Goal: Information Seeking & Learning: Learn about a topic

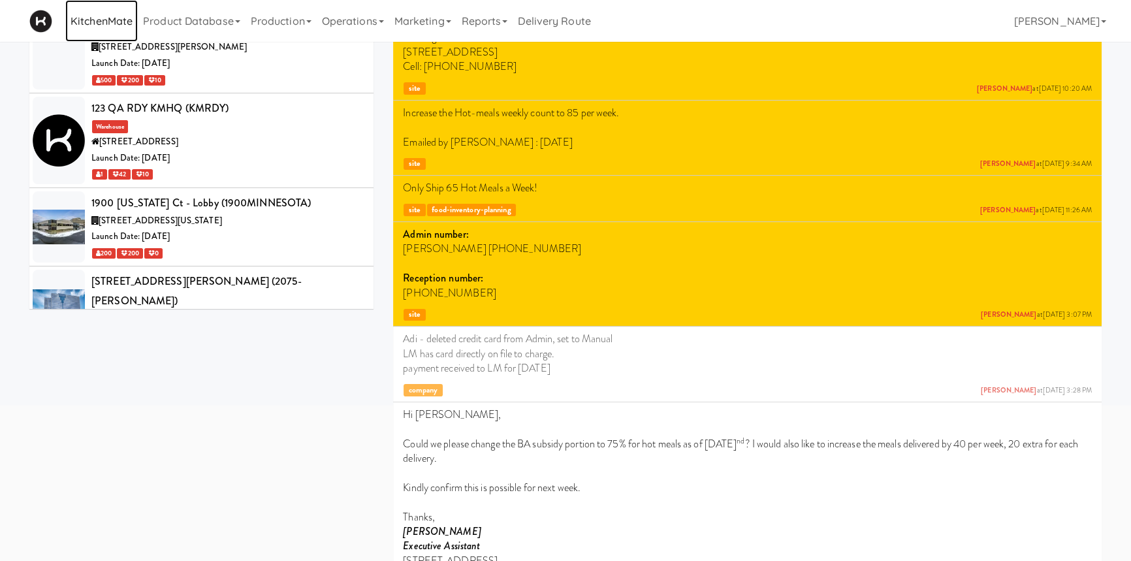
scroll to position [1660, 0]
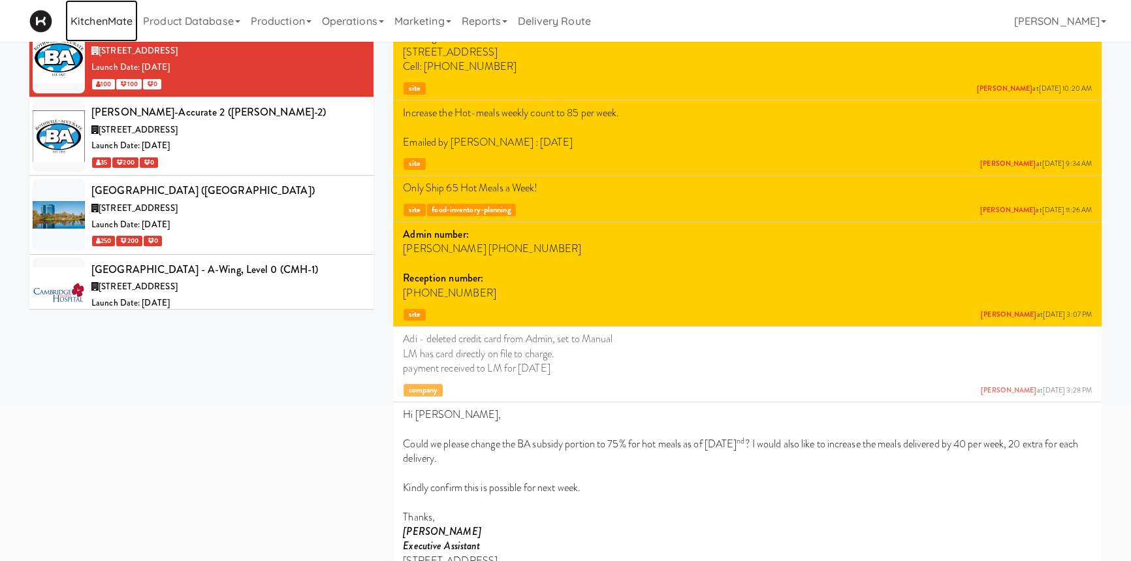
click at [124, 18] on link "KitchenMate" at bounding box center [101, 21] width 72 height 42
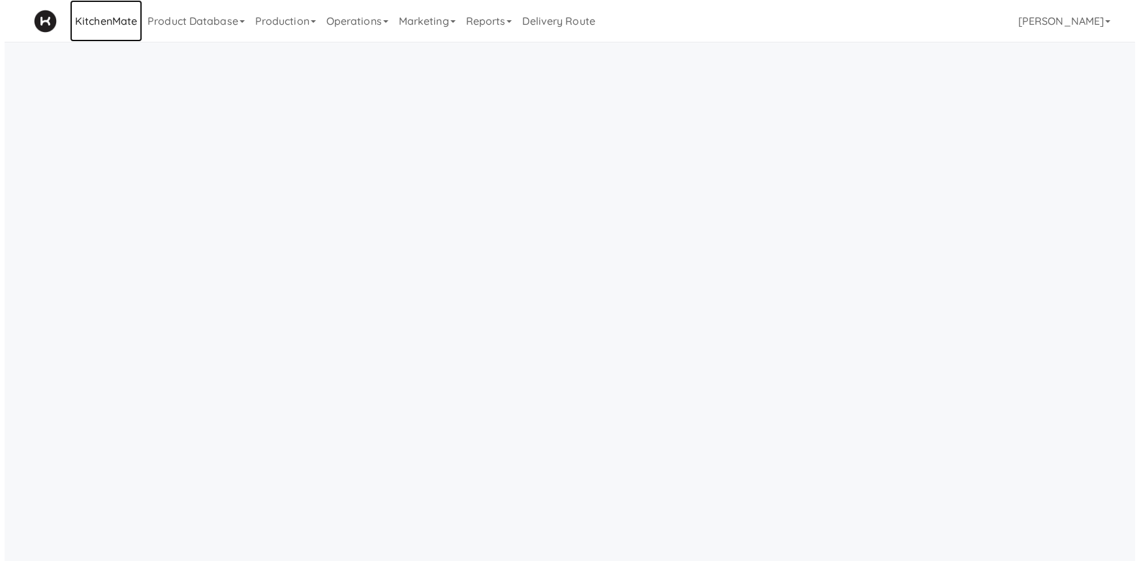
scroll to position [41, 0]
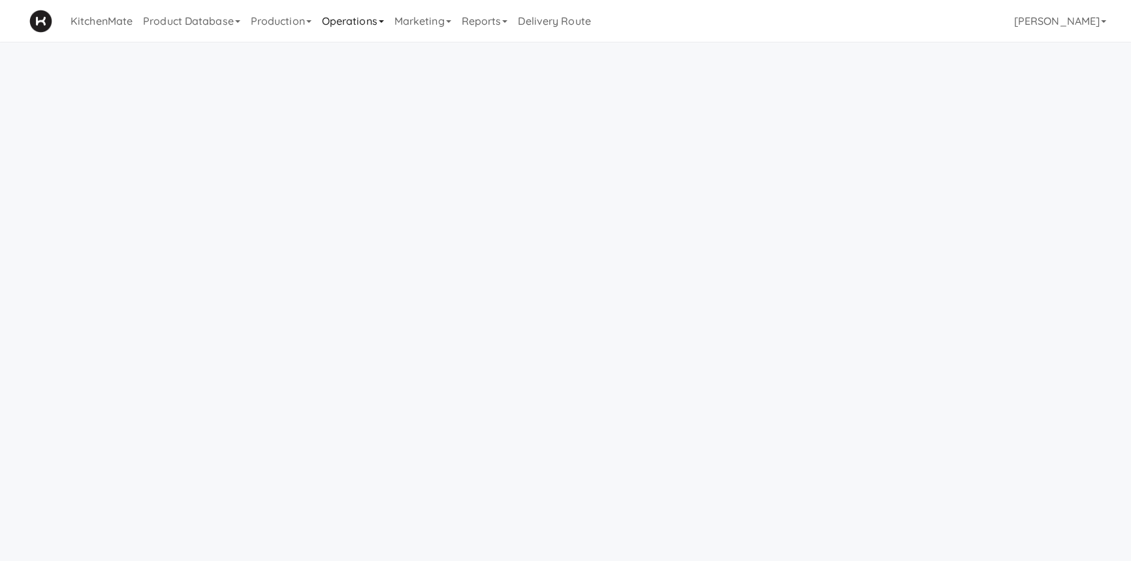
click at [335, 22] on link "Operations" at bounding box center [353, 21] width 72 height 42
click at [200, 31] on link "Product Database" at bounding box center [192, 21] width 108 height 42
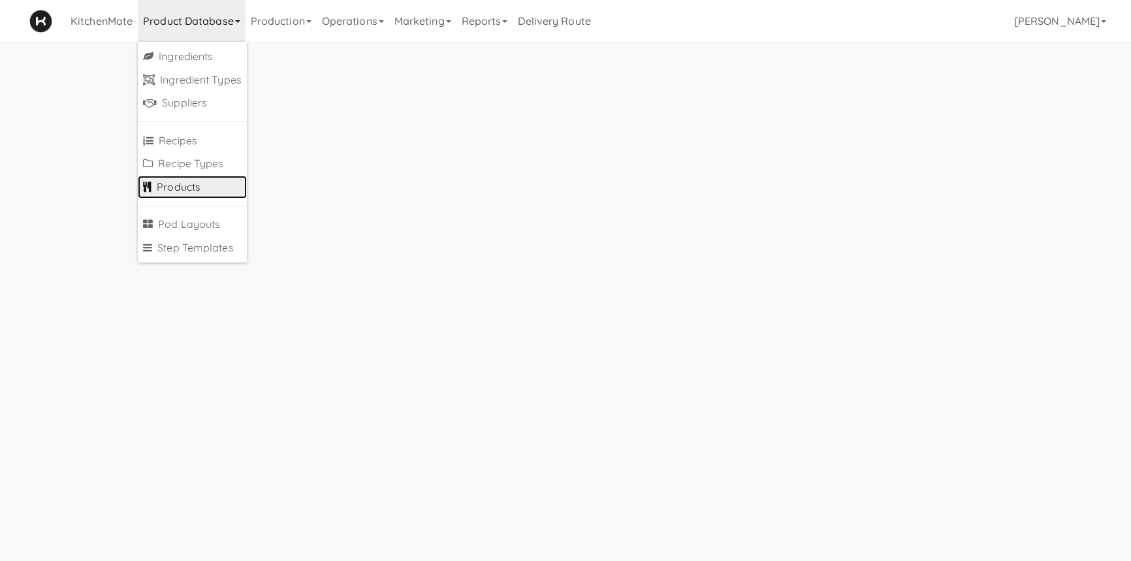
click at [187, 194] on link "Products" at bounding box center [192, 188] width 109 height 24
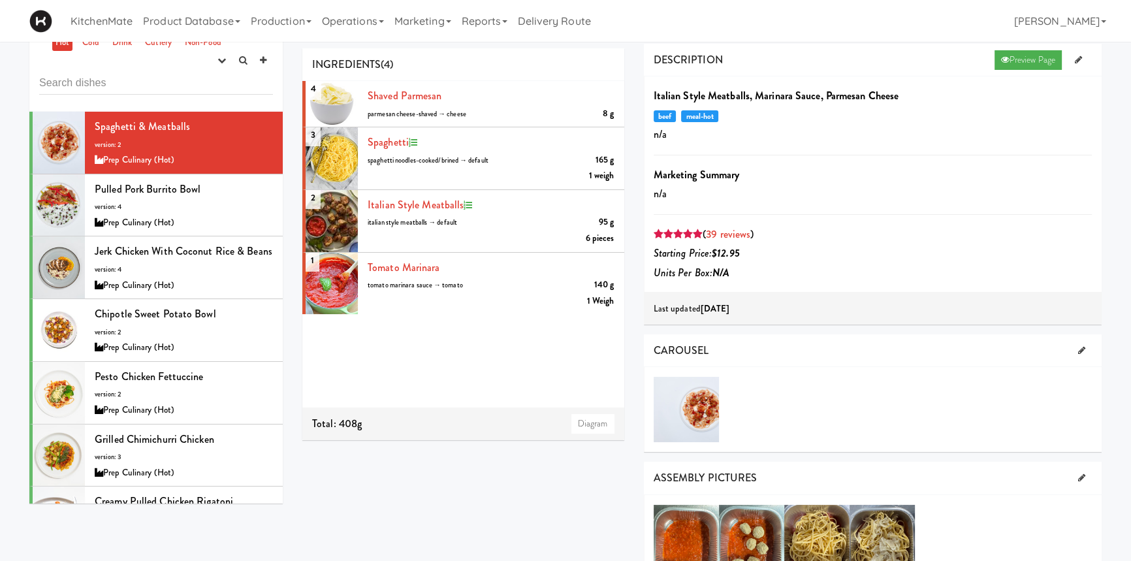
click at [146, 80] on input "text" at bounding box center [156, 83] width 234 height 24
click at [102, 44] on link "Cold" at bounding box center [90, 43] width 23 height 16
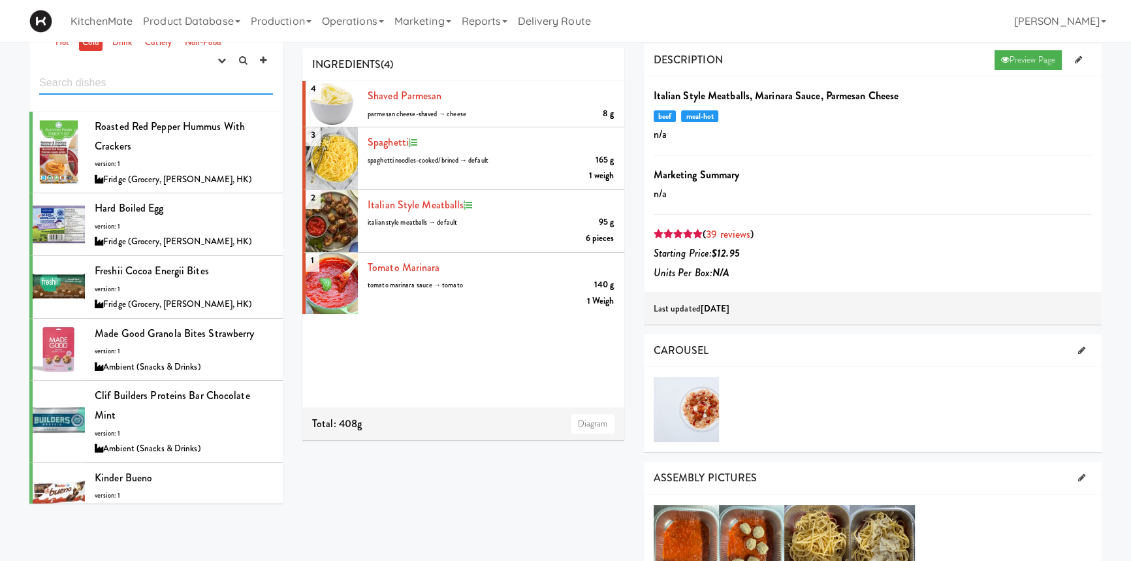
click at [134, 81] on input "text" at bounding box center [156, 83] width 234 height 24
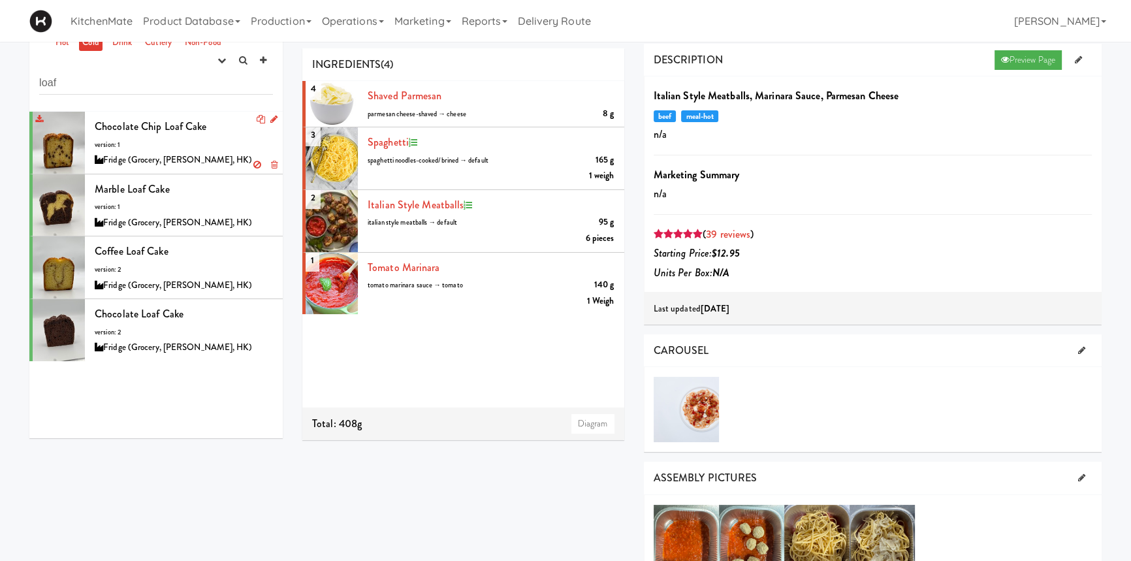
click at [193, 136] on div "Chocolate Chip Loaf Cake version: 1 Fridge (Grocery, [PERSON_NAME], HK)" at bounding box center [184, 143] width 178 height 52
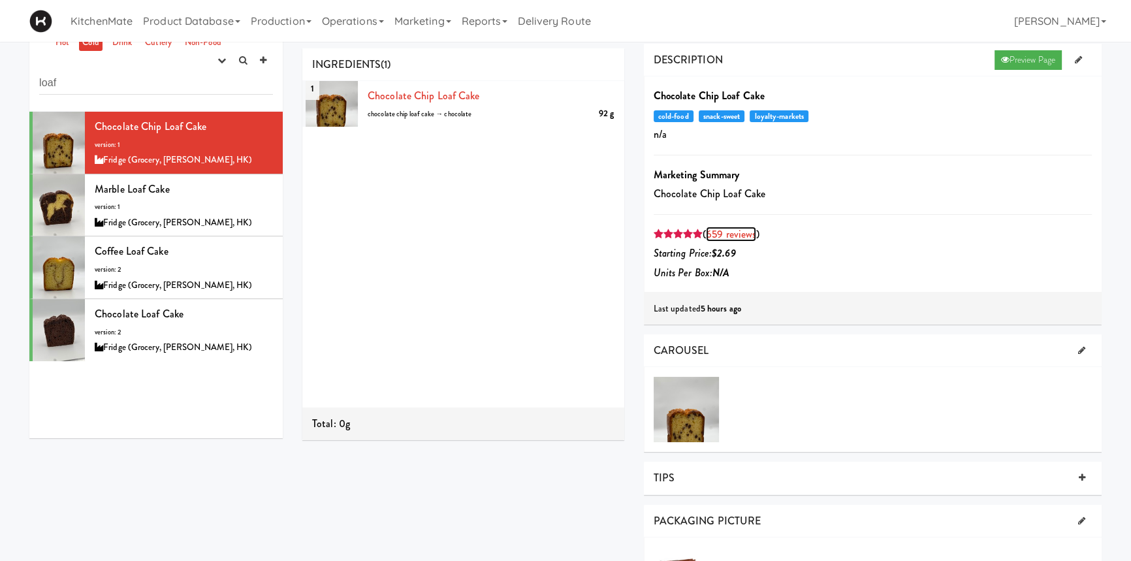
click at [721, 229] on link "659 reviews" at bounding box center [731, 234] width 50 height 15
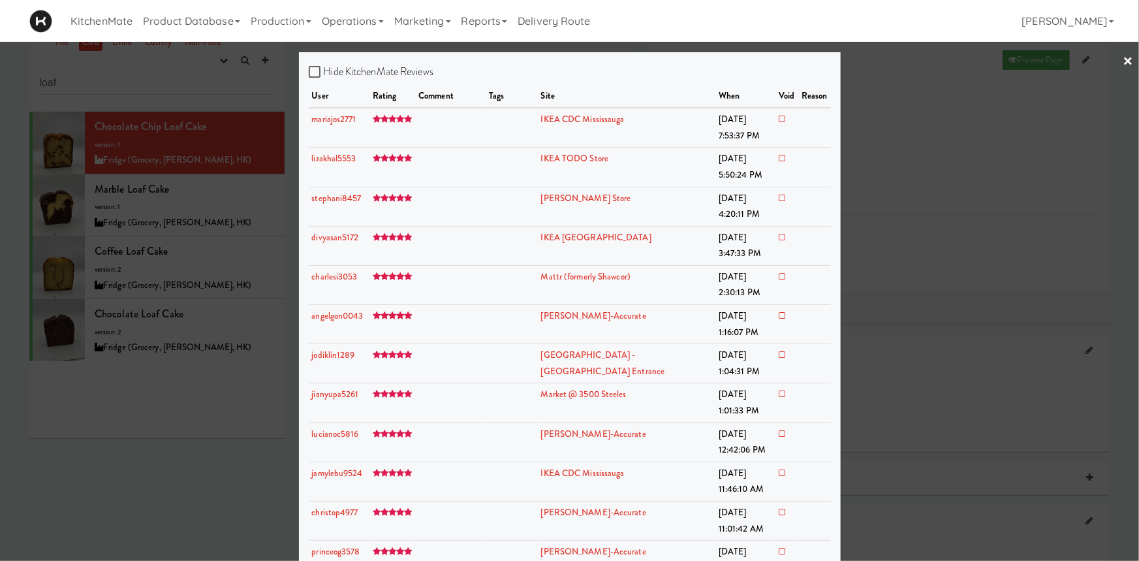
click at [1124, 61] on link "×" at bounding box center [1129, 62] width 10 height 40
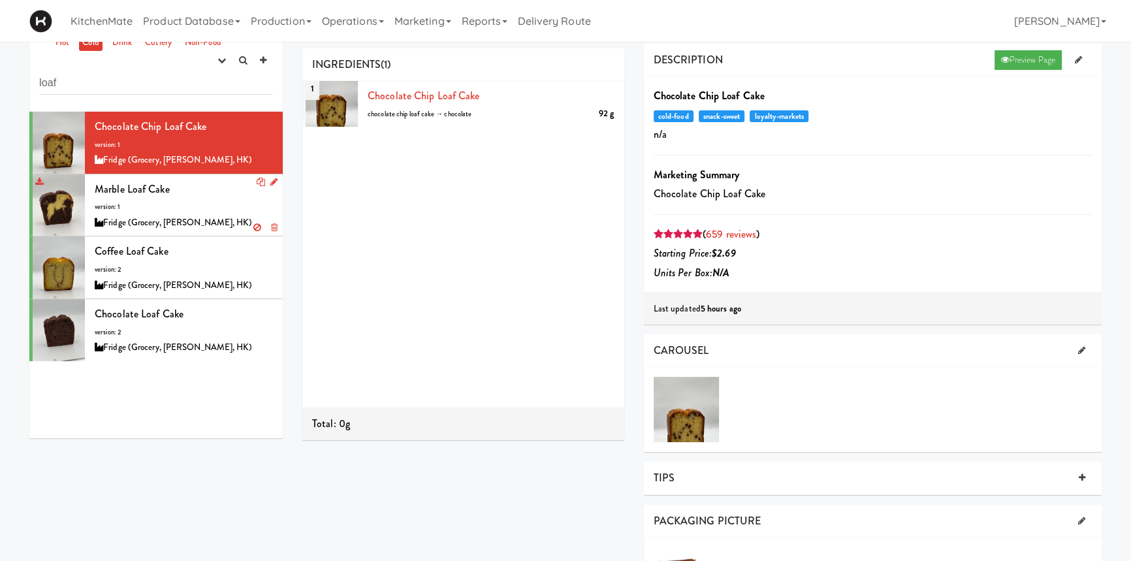
click at [221, 203] on div "Marble Loaf Cake version: 1 Fridge (Grocery, [PERSON_NAME], HK)" at bounding box center [184, 206] width 178 height 52
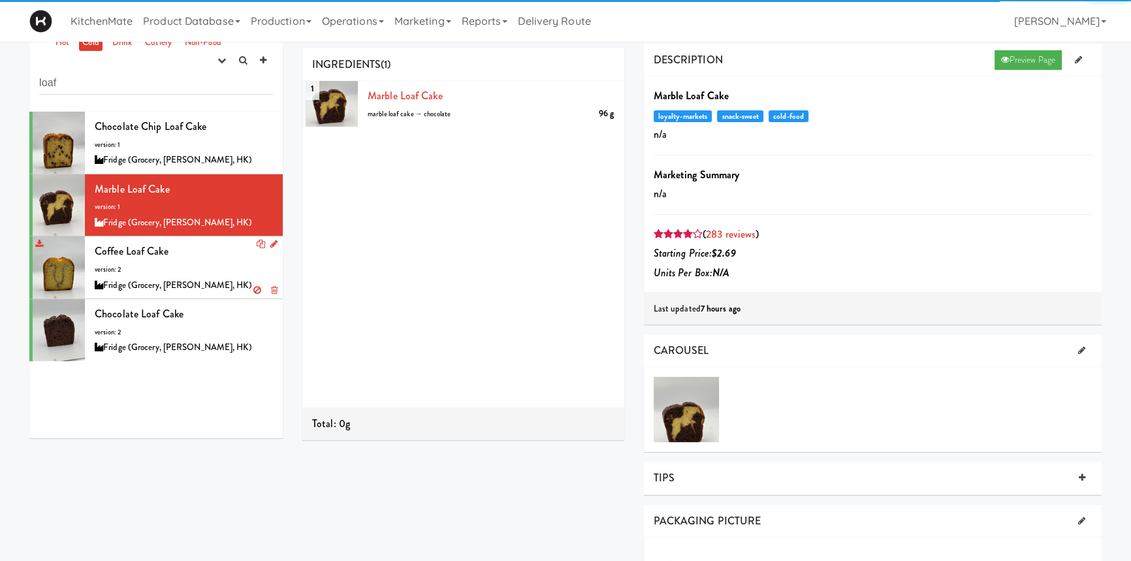
click at [207, 253] on div "Coffee Loaf Cake version: 2 Fridge (Grocery, [PERSON_NAME], HK)" at bounding box center [184, 268] width 178 height 52
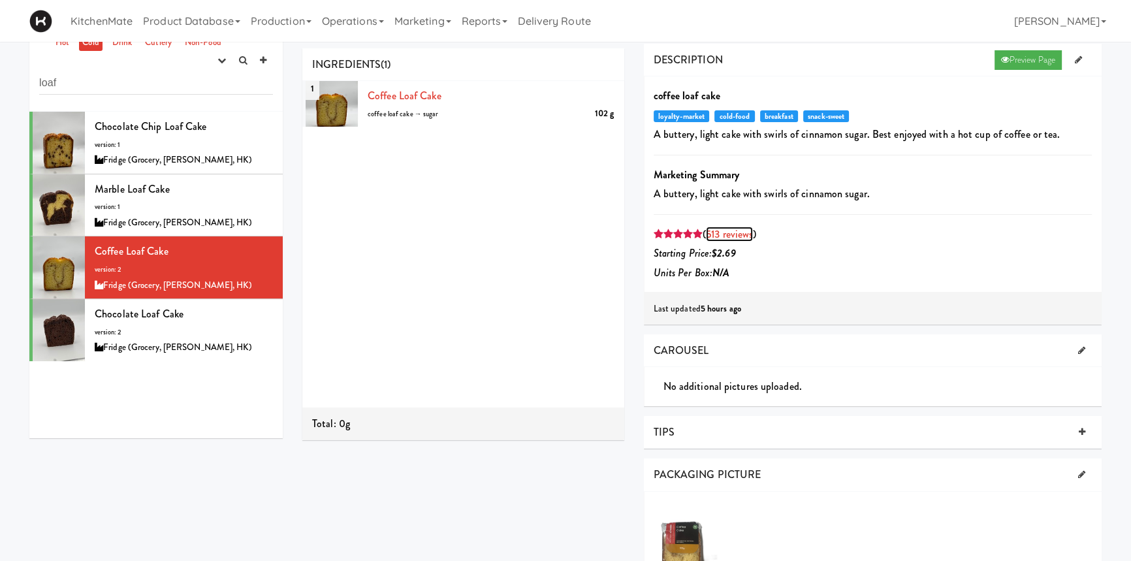
click at [729, 230] on link "513 reviews" at bounding box center [729, 234] width 47 height 15
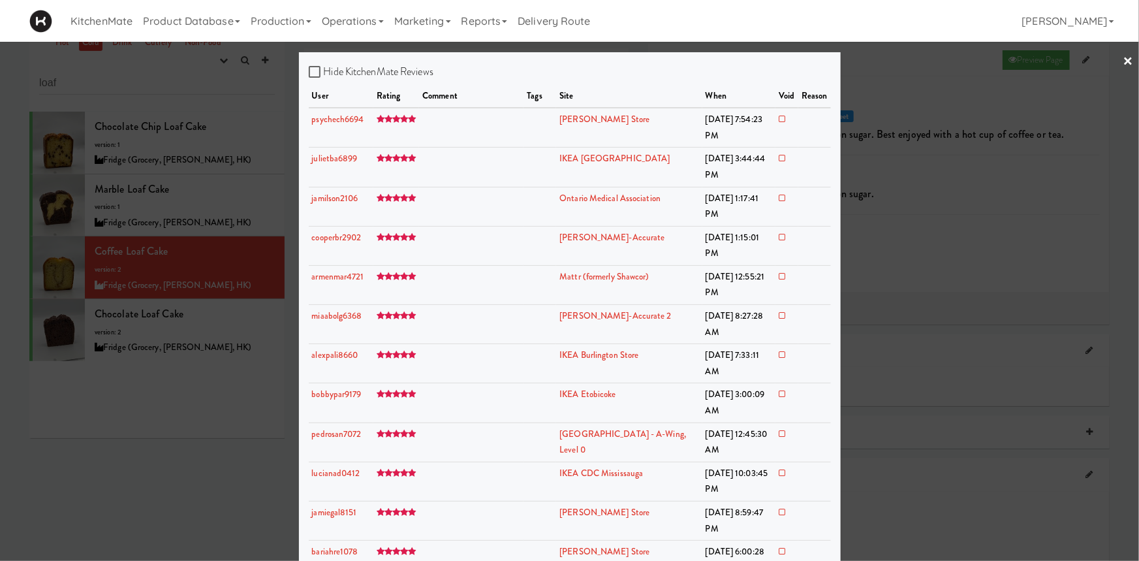
click at [1124, 67] on link "×" at bounding box center [1129, 62] width 10 height 40
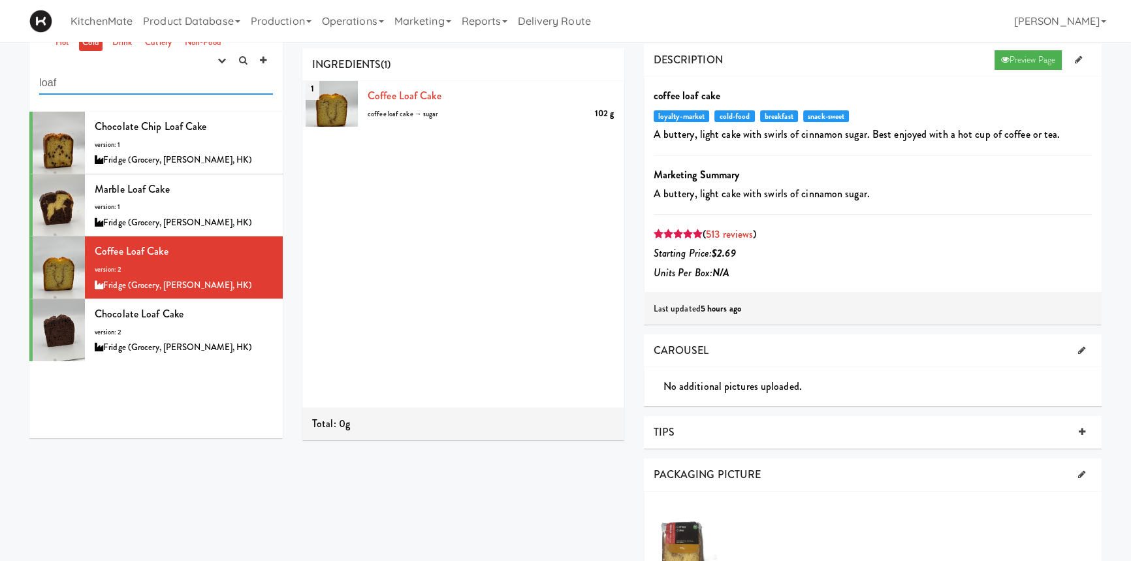
click at [112, 86] on input "loaf" at bounding box center [156, 83] width 234 height 24
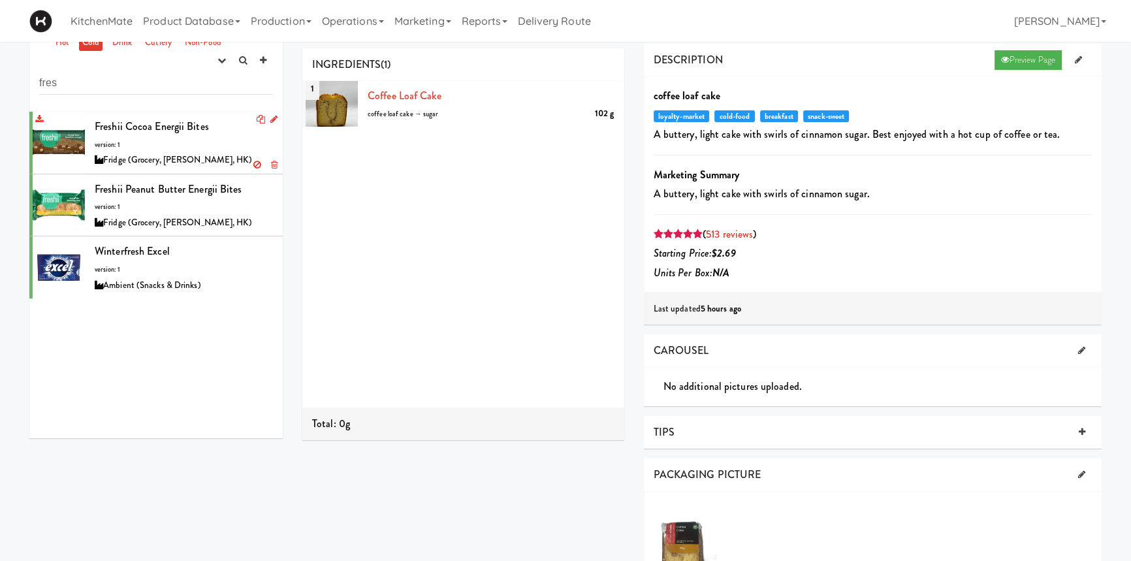
click at [159, 136] on div "Freshii Cocoa Energii Bites version: 1 Fridge (Grocery, [PERSON_NAME], HK)" at bounding box center [184, 143] width 178 height 52
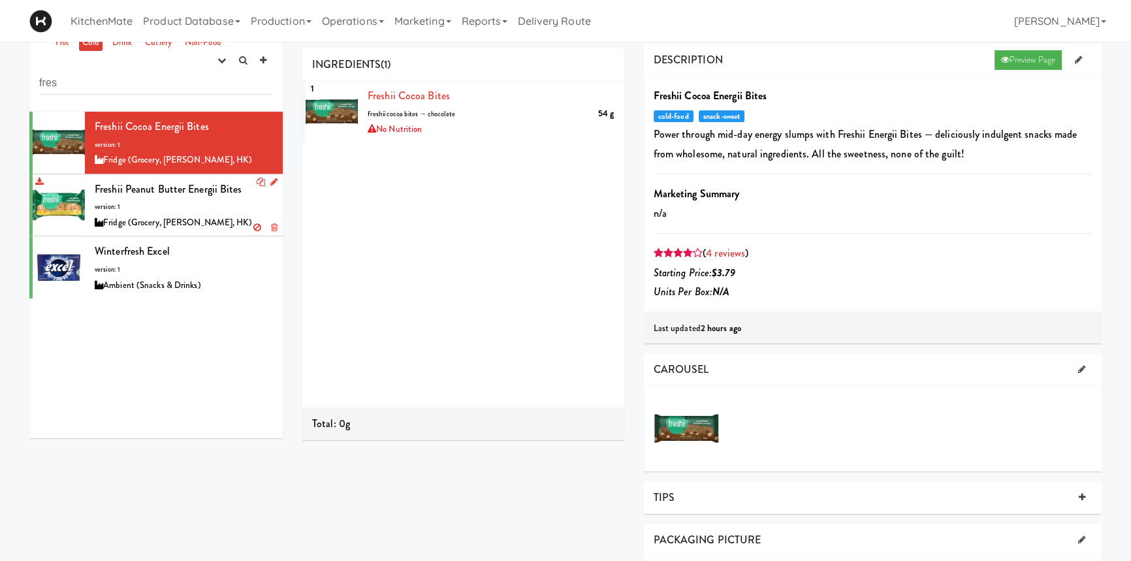
click at [163, 203] on div "Freshii Peanut Butter Energii Bites version: 1 Fridge (Grocery, [PERSON_NAME], …" at bounding box center [184, 206] width 178 height 52
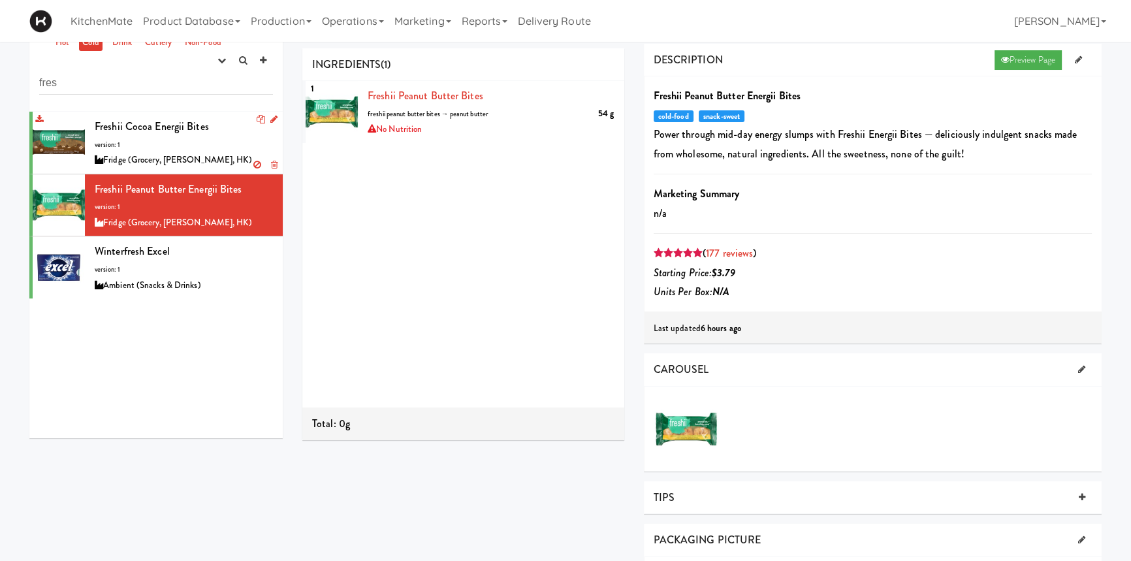
click at [168, 131] on span "Freshii Cocoa Energii Bites" at bounding box center [152, 126] width 114 height 15
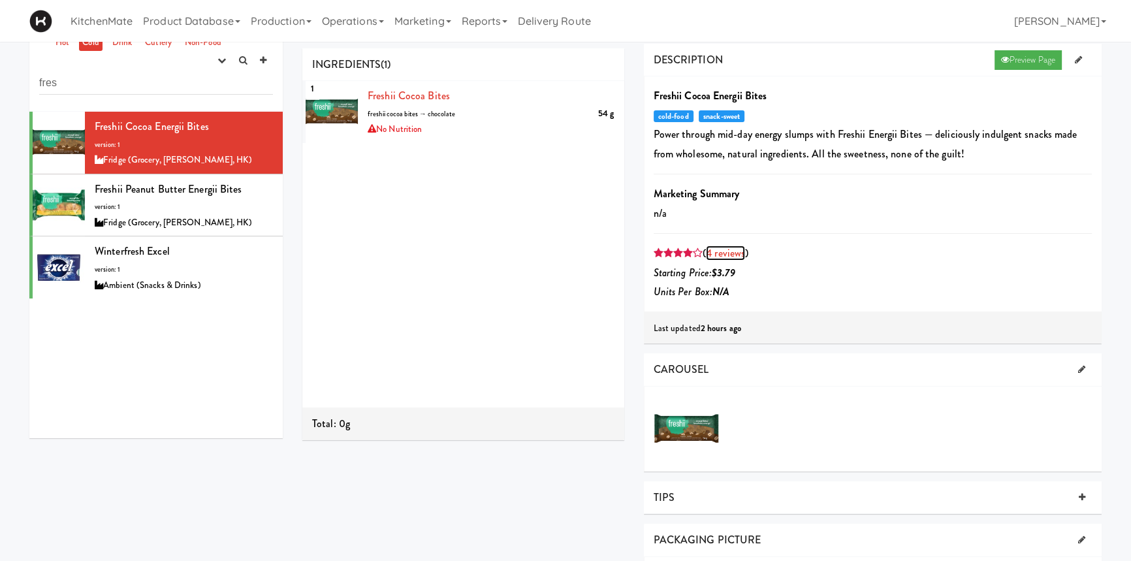
click at [735, 248] on link "4 reviews" at bounding box center [725, 252] width 39 height 15
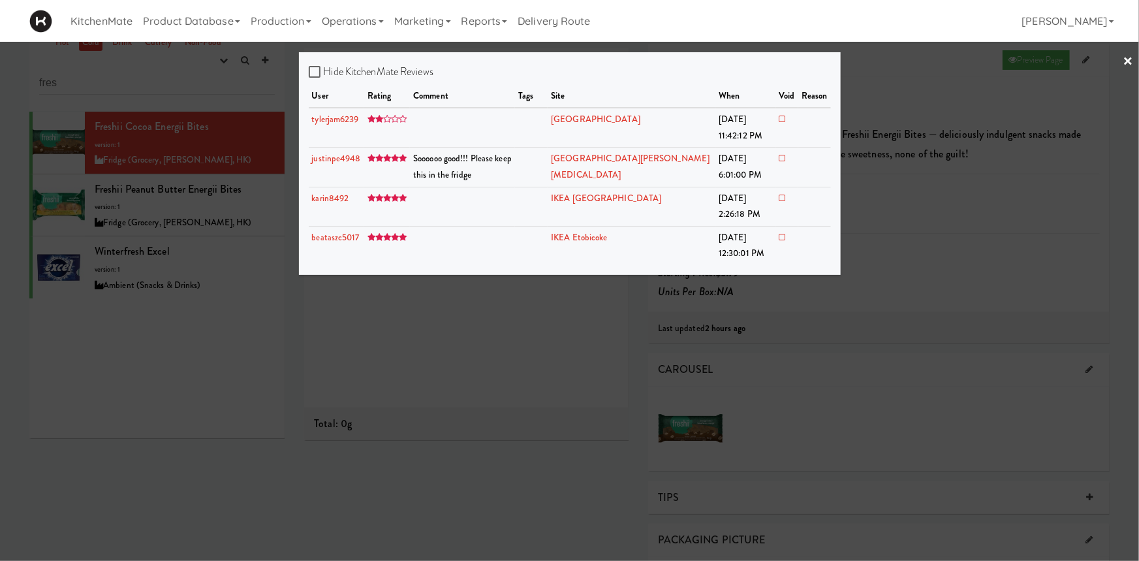
click at [566, 313] on div at bounding box center [569, 280] width 1139 height 561
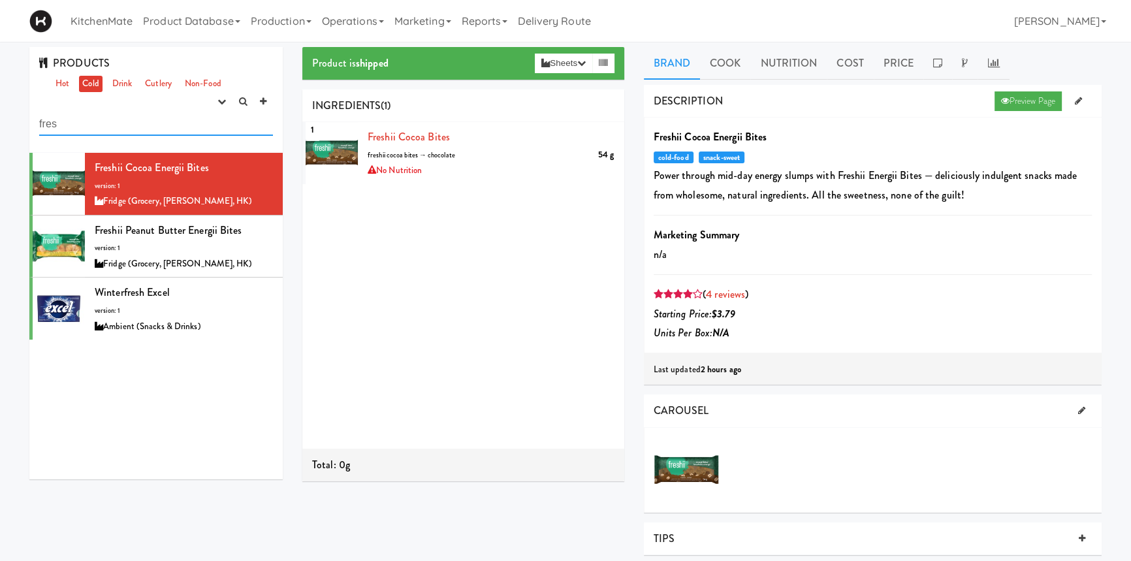
click at [70, 120] on input "fres" at bounding box center [156, 124] width 234 height 24
type input "c"
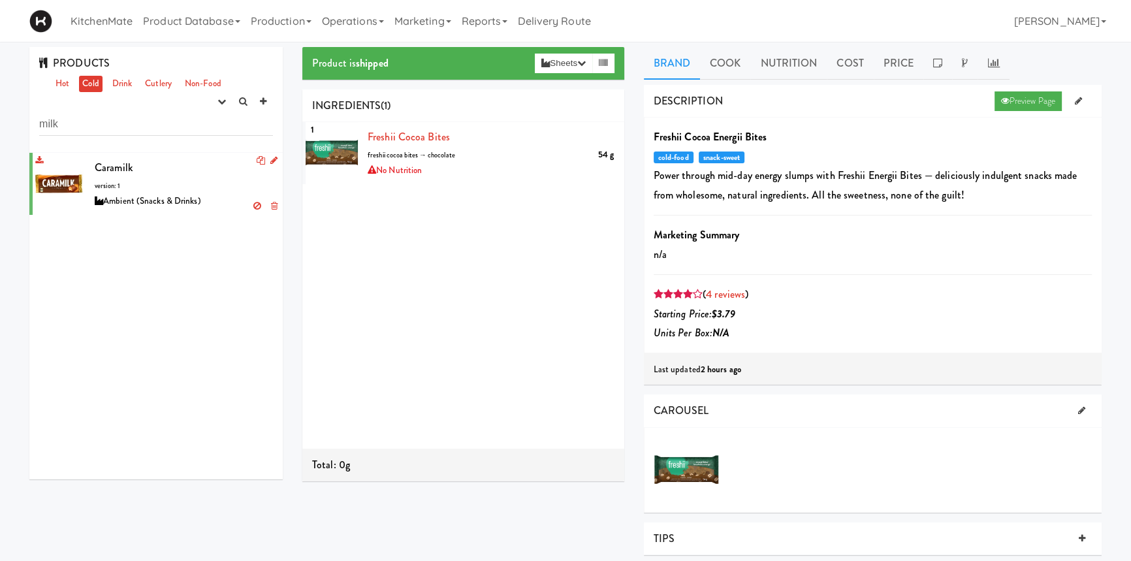
click at [121, 174] on span "Caramilk" at bounding box center [114, 167] width 38 height 15
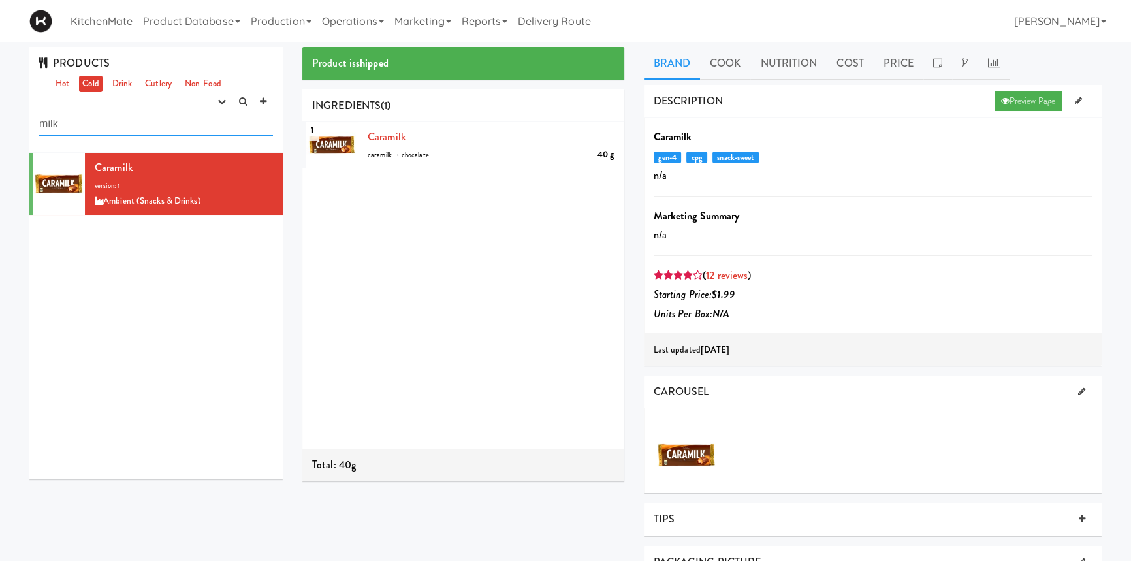
click at [93, 124] on input "milk" at bounding box center [156, 124] width 234 height 24
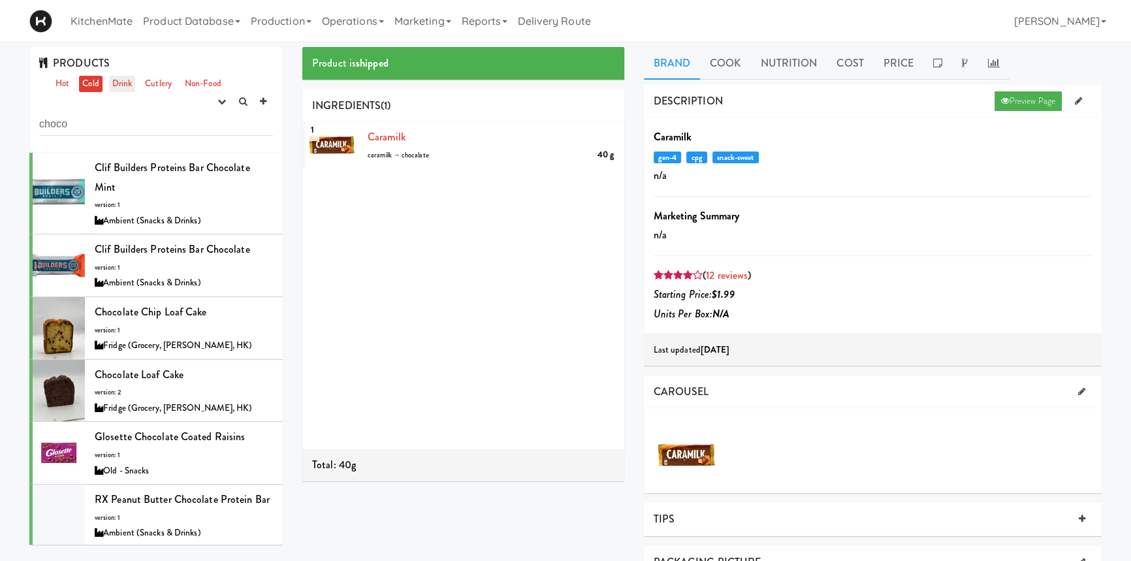
click at [122, 79] on link "Drink" at bounding box center [122, 84] width 27 height 16
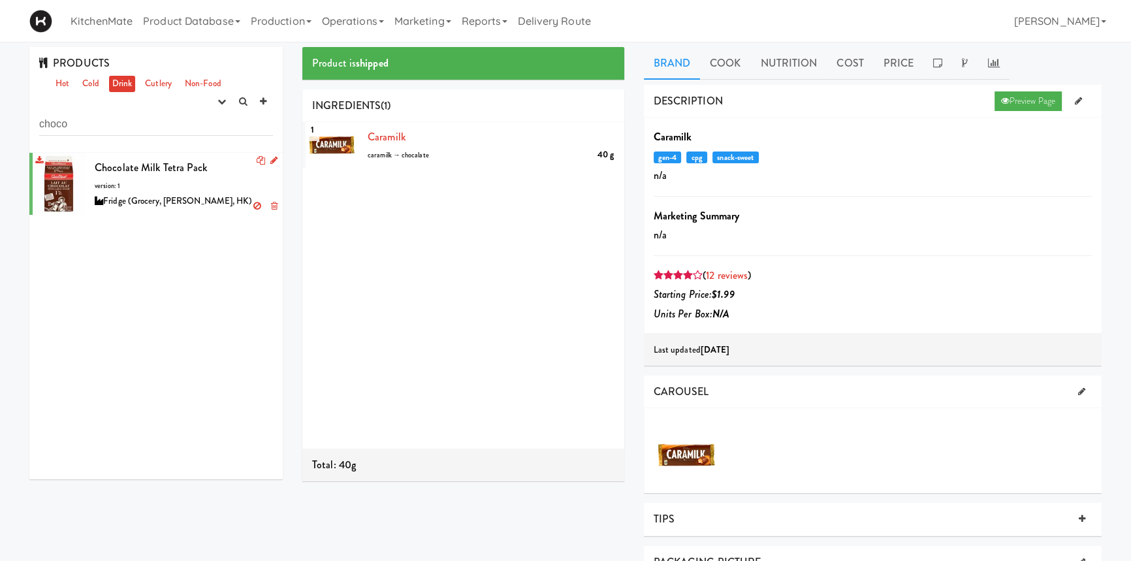
click at [155, 166] on span "Chocolate Milk Tetra Pack" at bounding box center [151, 167] width 113 height 15
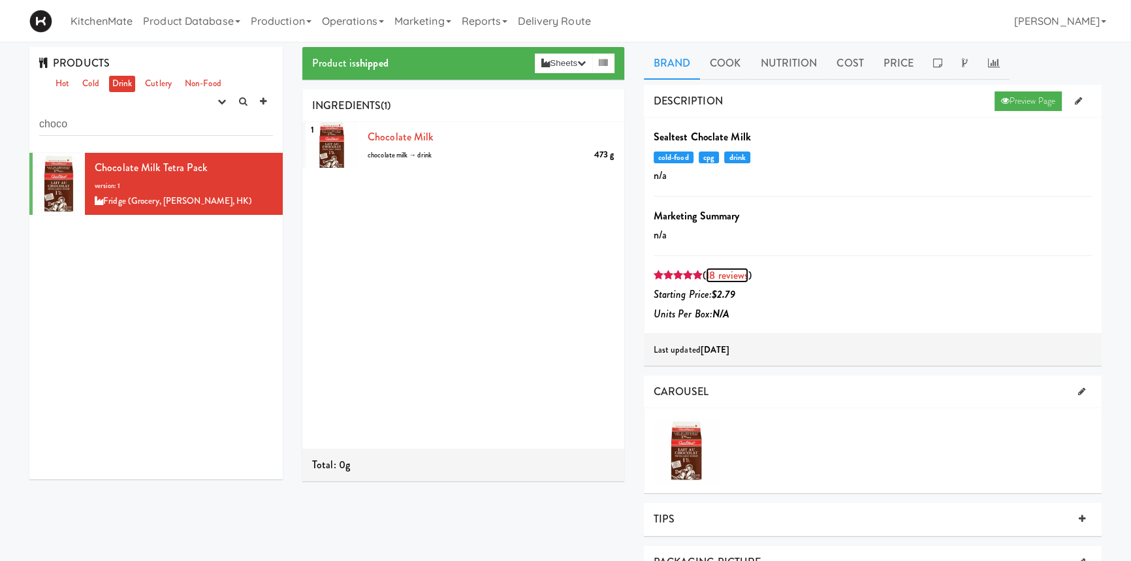
click at [721, 274] on link "18 reviews" at bounding box center [727, 275] width 42 height 15
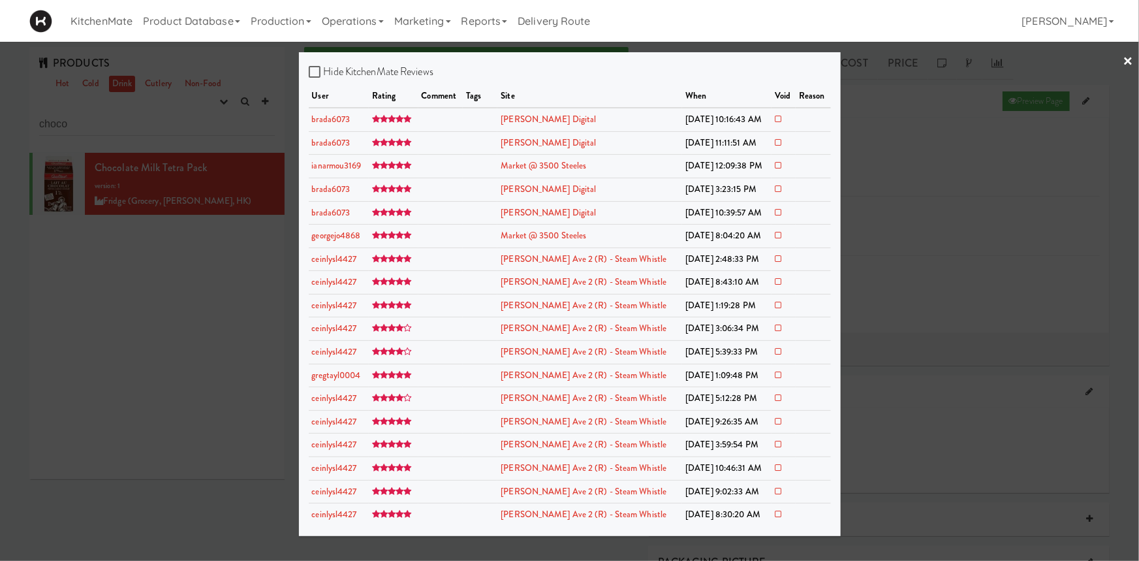
click at [183, 118] on div at bounding box center [569, 280] width 1139 height 561
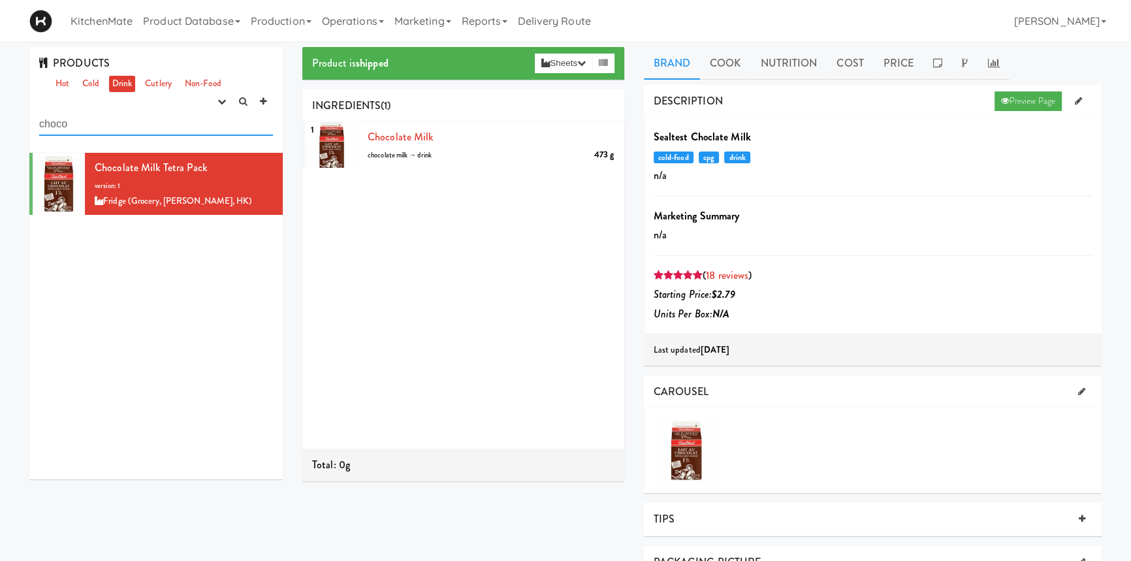
click at [183, 118] on input "choco" at bounding box center [156, 124] width 234 height 24
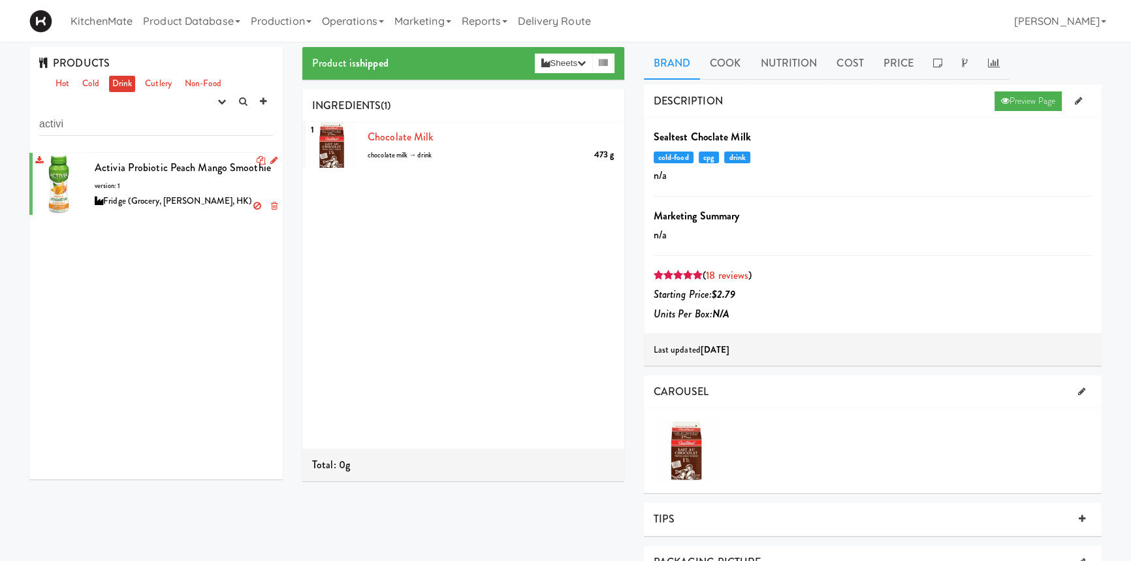
click at [194, 178] on div "Activia Probiotic Peach Mango Smoothie version: 1 Fridge (Grocery, [PERSON_NAME…" at bounding box center [184, 184] width 178 height 52
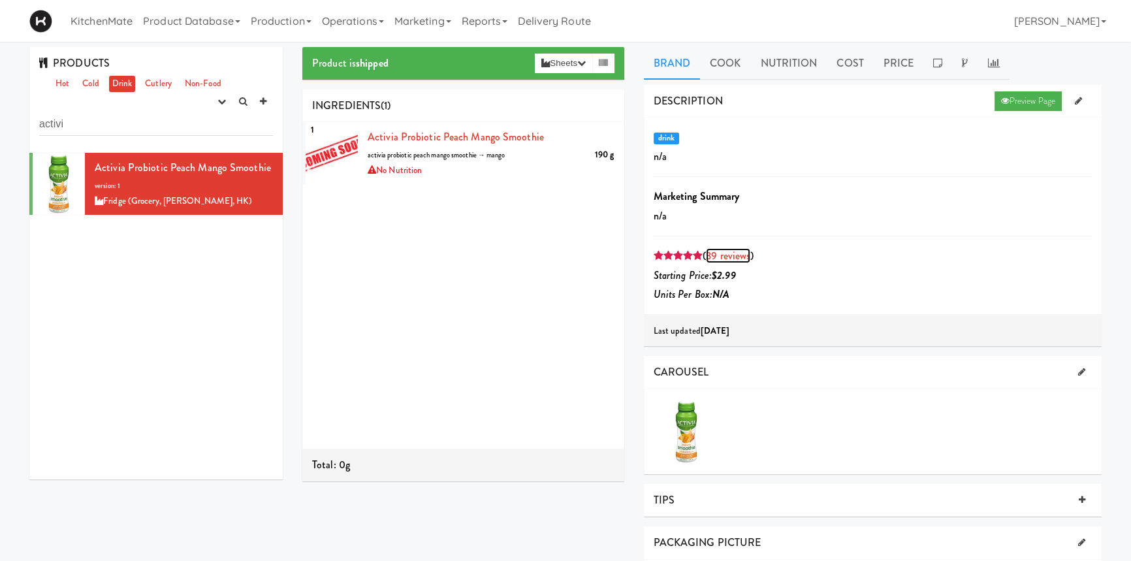
click at [725, 254] on link "39 reviews" at bounding box center [728, 255] width 44 height 15
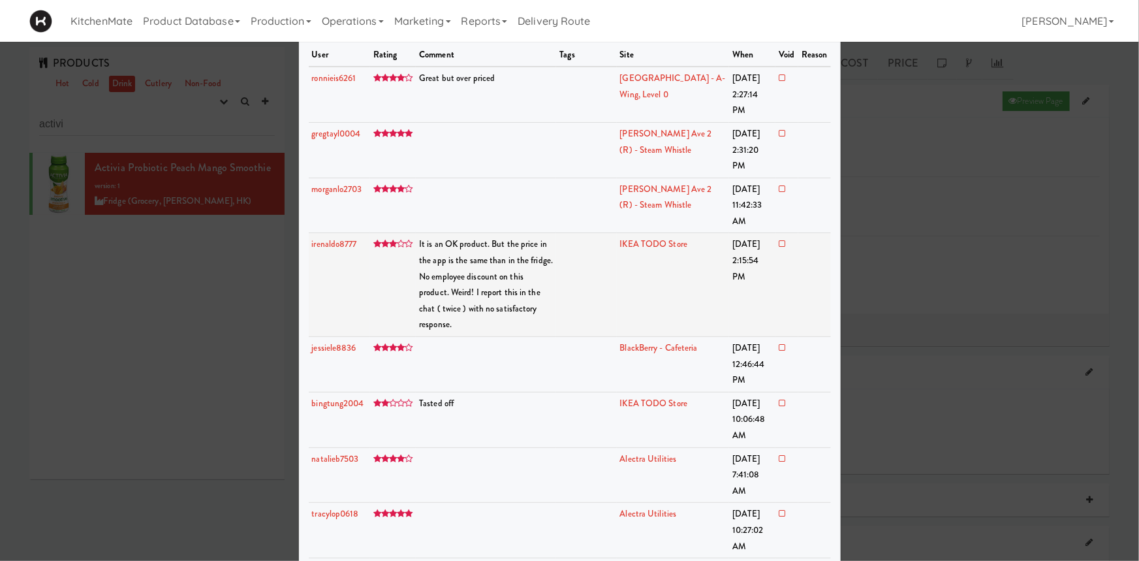
scroll to position [42, 0]
click at [779, 398] on icon at bounding box center [782, 402] width 7 height 8
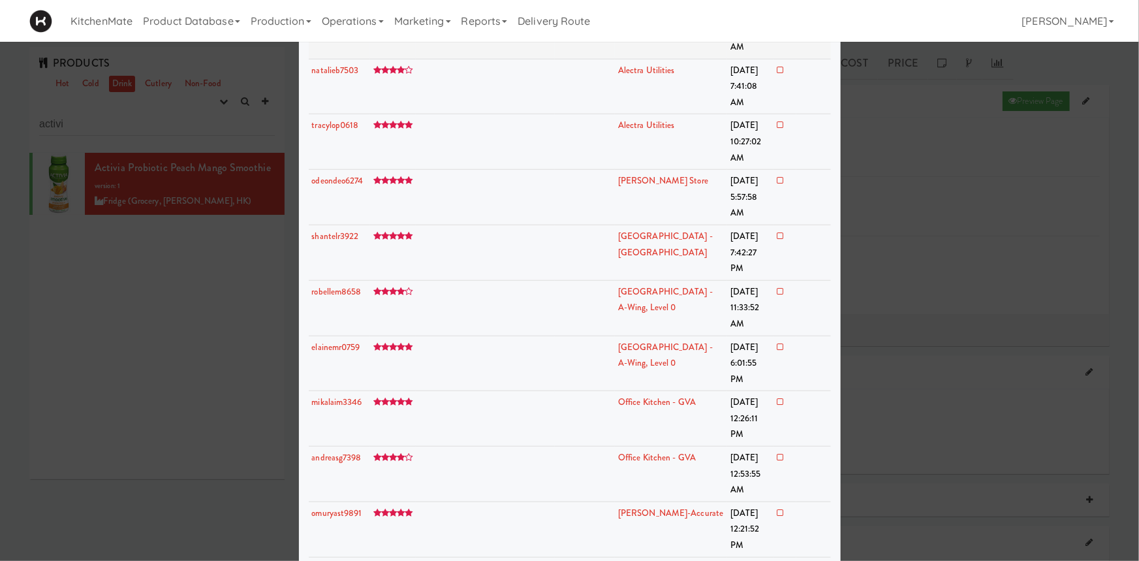
scroll to position [0, 0]
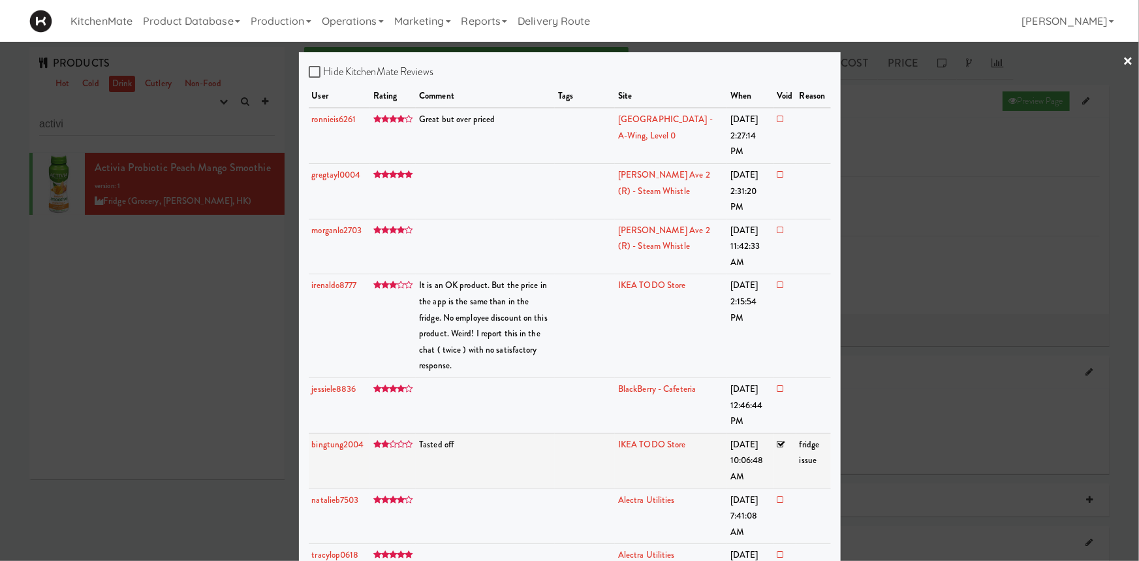
click at [212, 334] on div at bounding box center [569, 280] width 1139 height 561
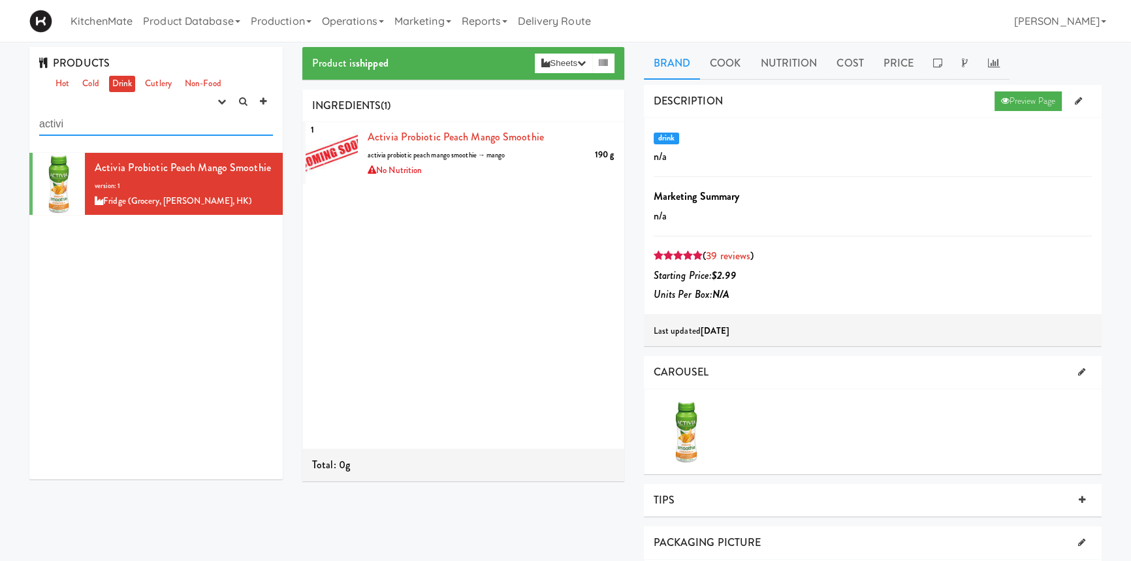
click at [62, 117] on input "activi" at bounding box center [156, 124] width 234 height 24
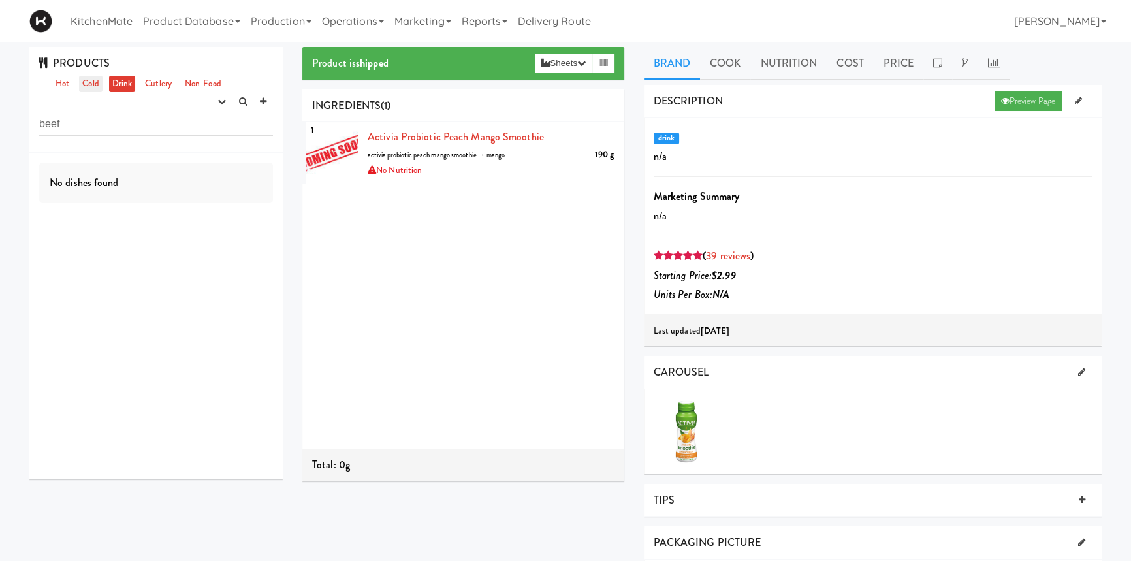
click at [96, 85] on link "Cold" at bounding box center [90, 84] width 23 height 16
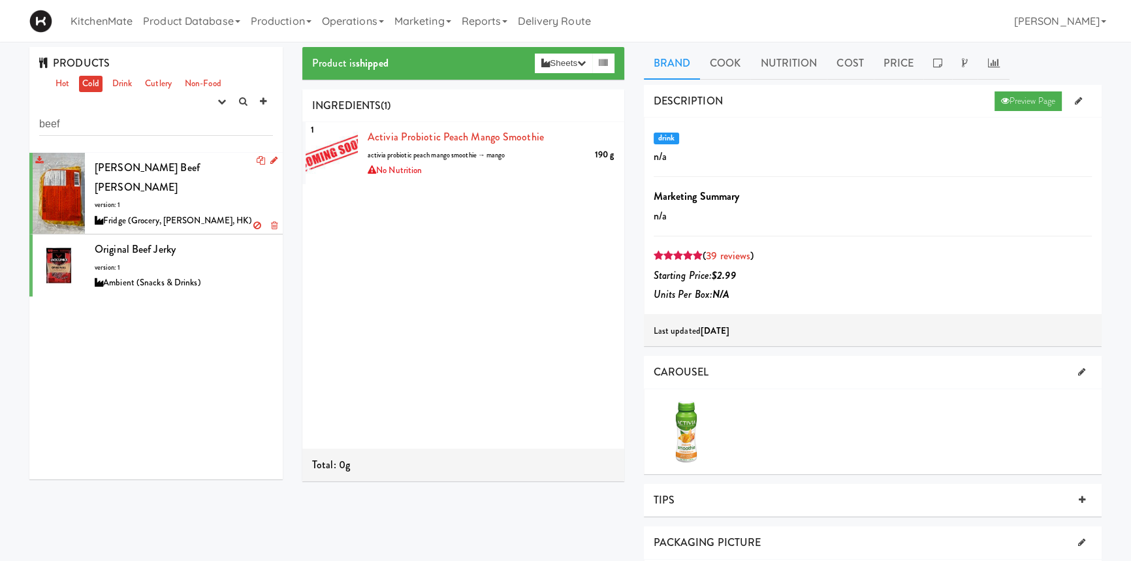
click at [138, 174] on span "[PERSON_NAME] Beef [PERSON_NAME]" at bounding box center [147, 177] width 105 height 35
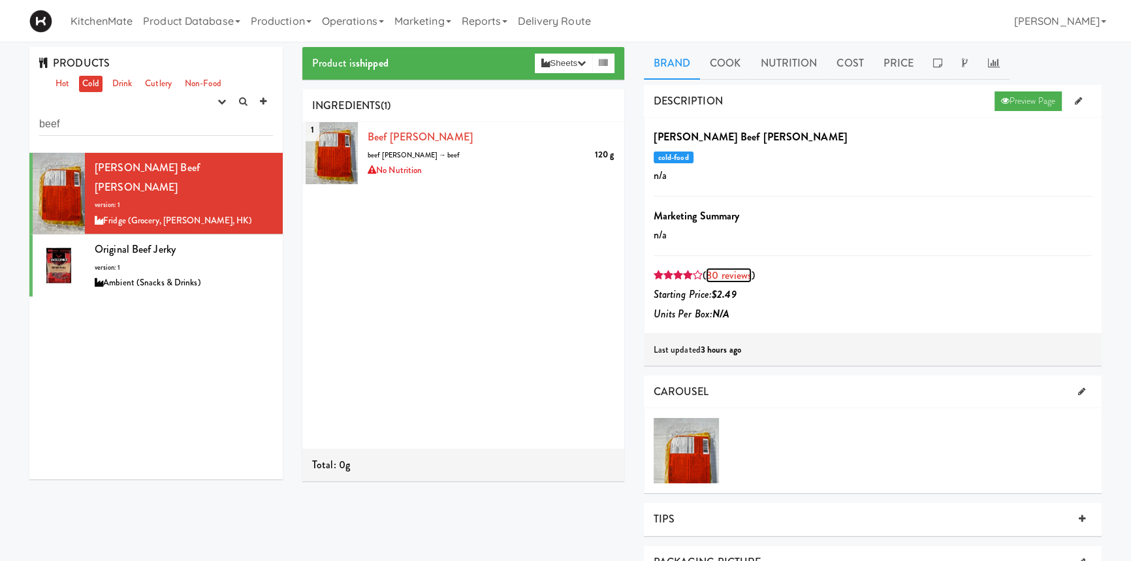
click at [740, 276] on link "80 reviews" at bounding box center [729, 275] width 46 height 15
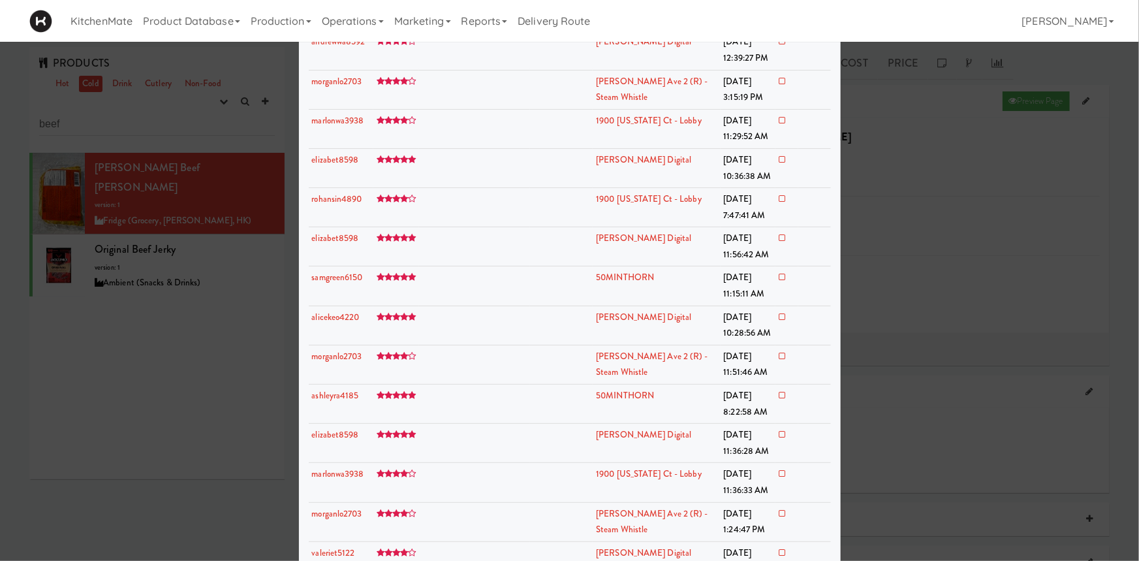
scroll to position [2561, 0]
click at [268, 302] on div at bounding box center [569, 280] width 1139 height 561
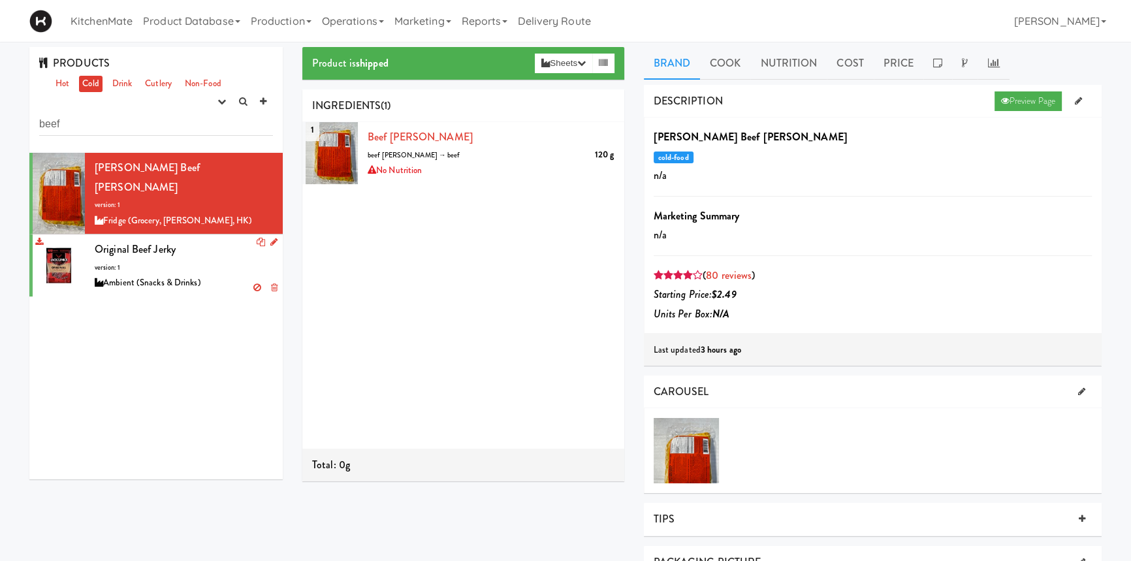
click at [148, 242] on span "Original Beef Jerky" at bounding box center [135, 249] width 81 height 15
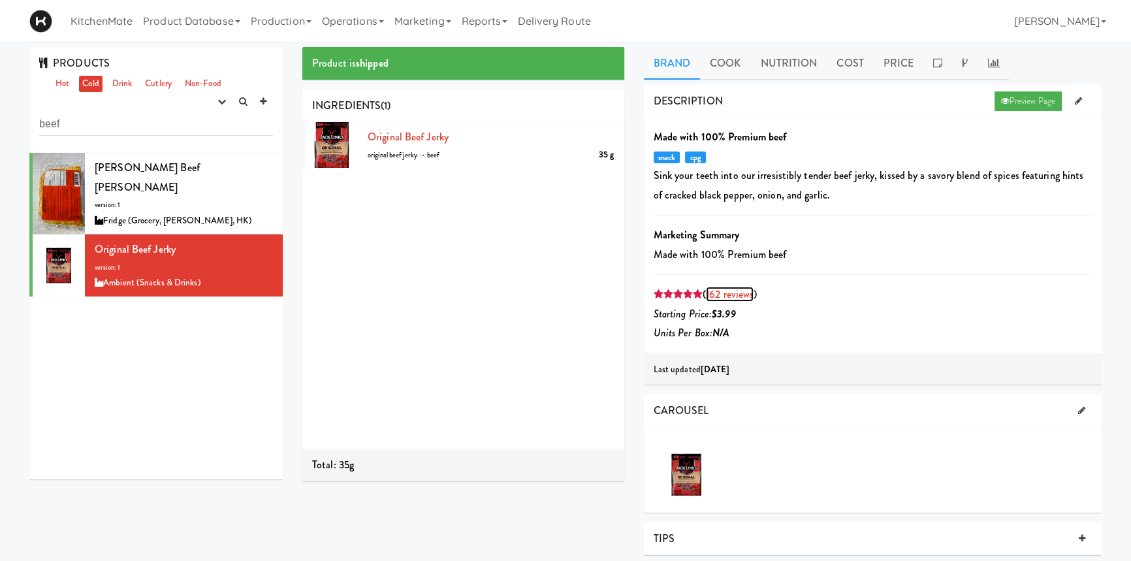
click at [727, 295] on link "162 reviews" at bounding box center [730, 294] width 48 height 15
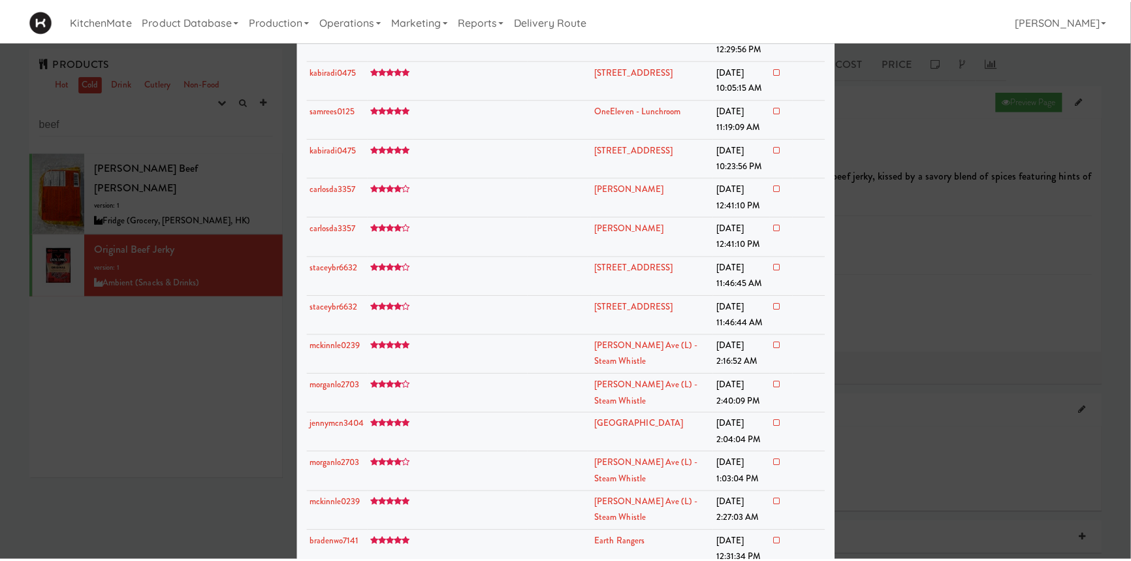
scroll to position [2764, 0]
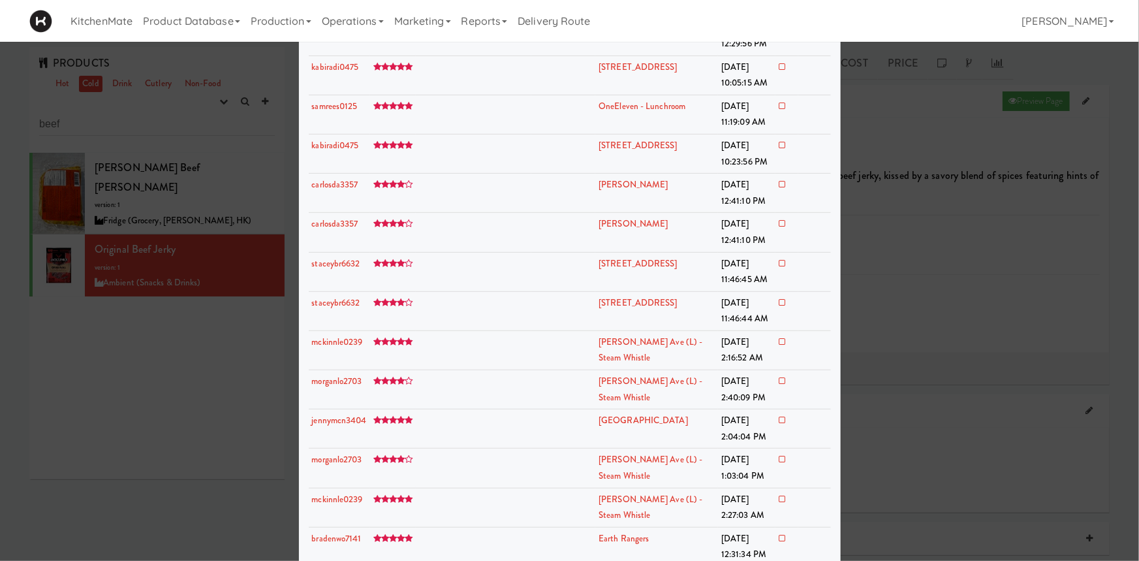
click at [221, 356] on div at bounding box center [569, 280] width 1139 height 561
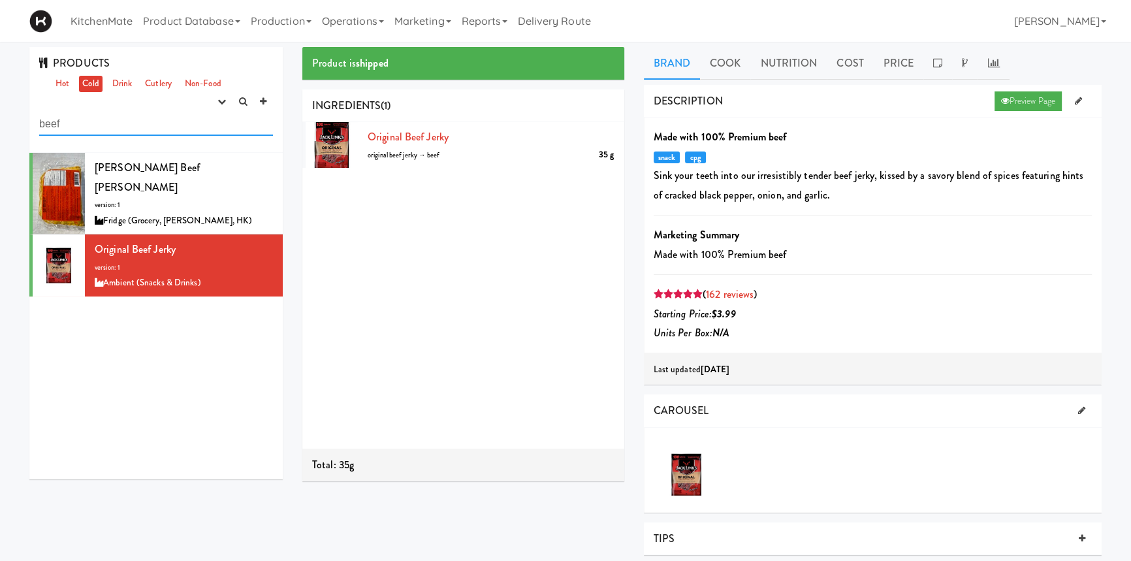
click at [101, 129] on input "beef" at bounding box center [156, 124] width 234 height 24
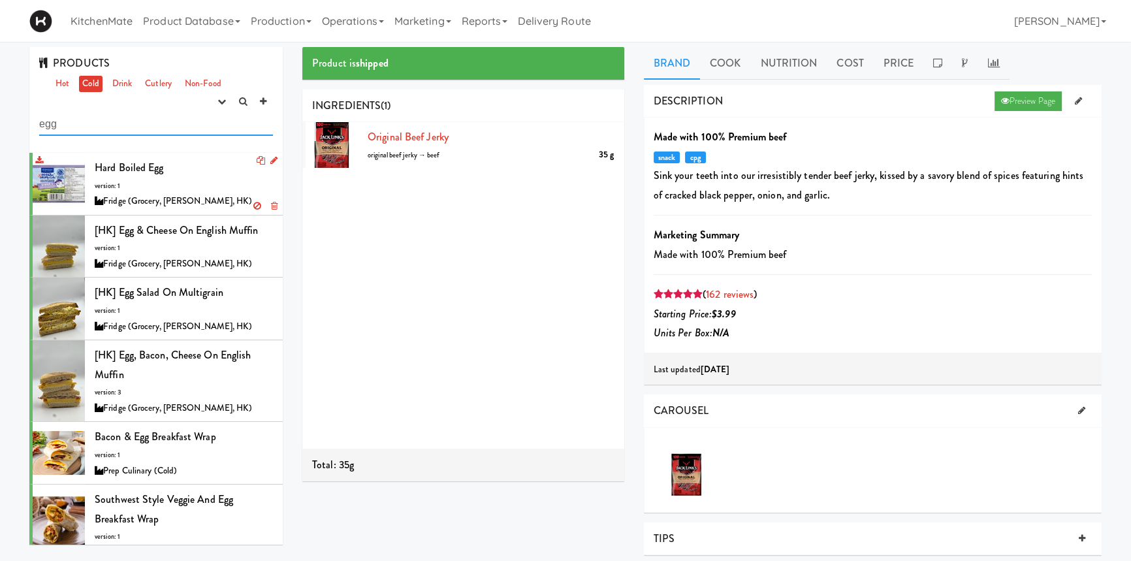
type input "egg"
click at [178, 172] on div "Hard Boiled Egg version: 1 Fridge (Grocery, [PERSON_NAME], HK)" at bounding box center [184, 184] width 178 height 52
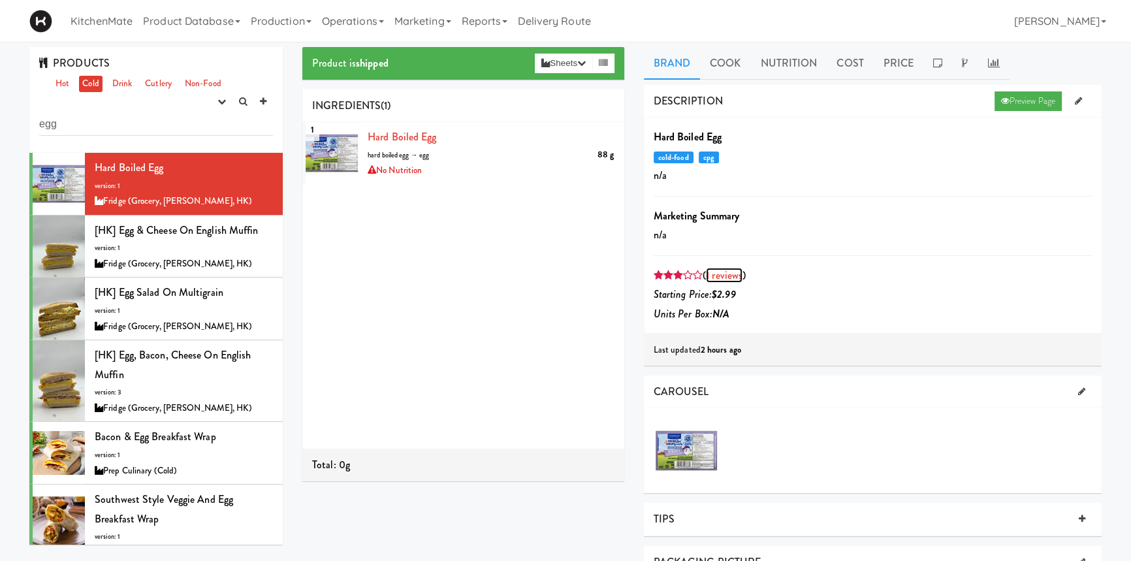
click at [731, 277] on link "1 reviews" at bounding box center [724, 275] width 37 height 15
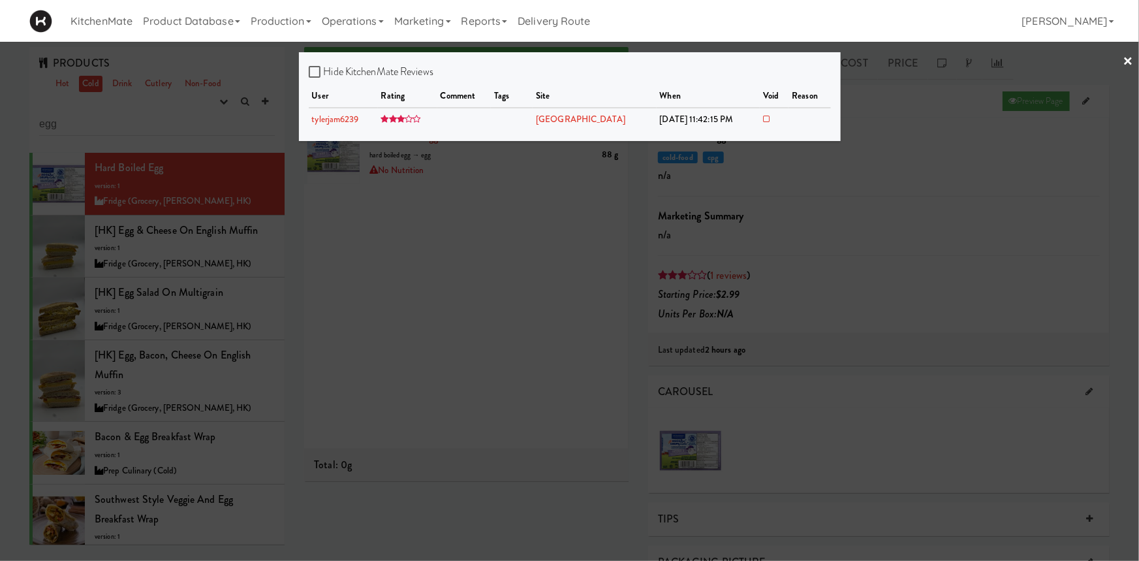
click at [1126, 60] on link "×" at bounding box center [1129, 62] width 10 height 40
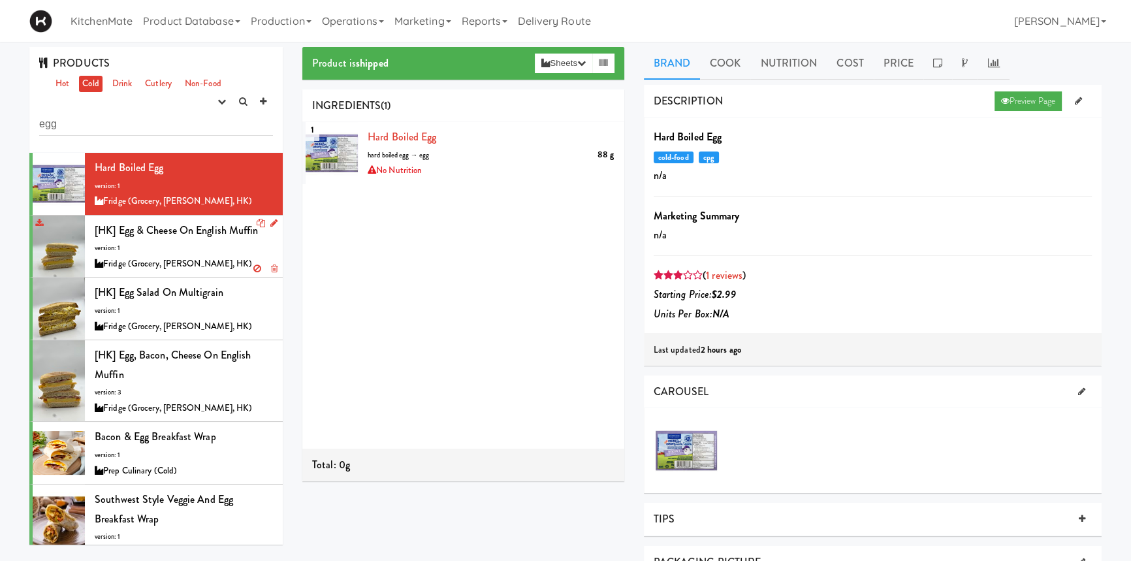
click at [227, 230] on span "[HK] Egg & Cheese on English Muffin" at bounding box center [177, 230] width 164 height 15
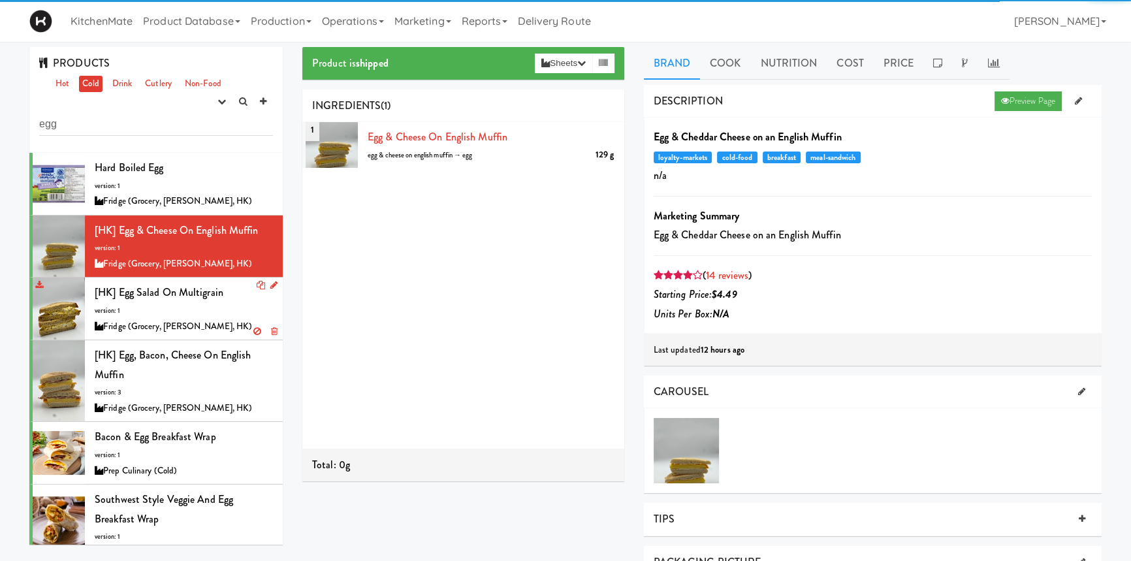
click at [200, 304] on div "[HK] Egg Salad on Multigrain version: 1 Fridge (Grocery, [PERSON_NAME], HK)" at bounding box center [184, 309] width 178 height 52
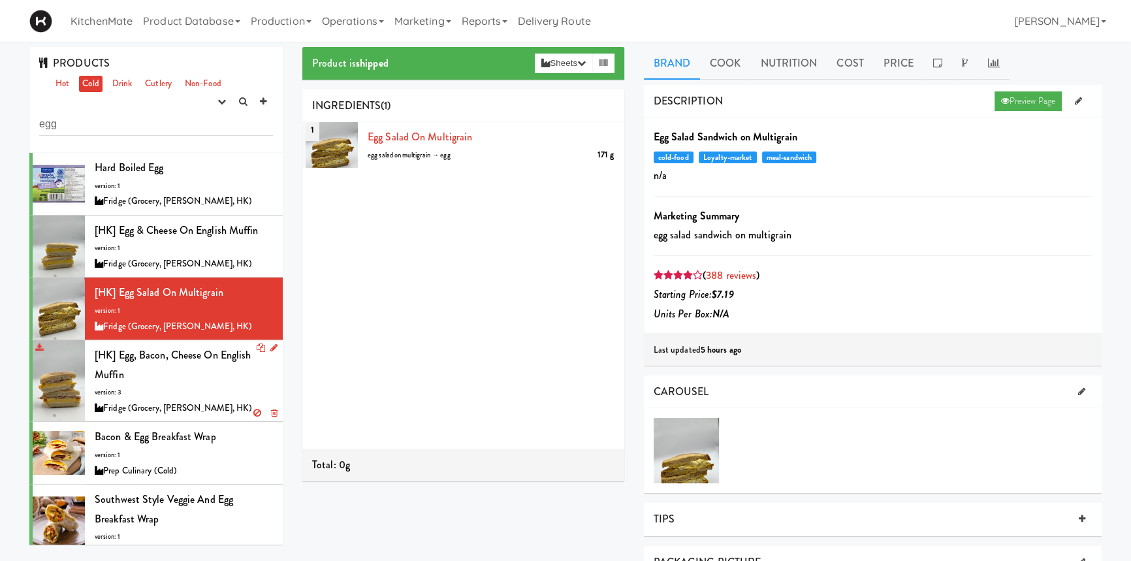
click at [183, 372] on div "[HK] Egg, Bacon, Cheese on English Muffin version: 3 Fridge (Grocery, [PERSON_N…" at bounding box center [184, 380] width 178 height 71
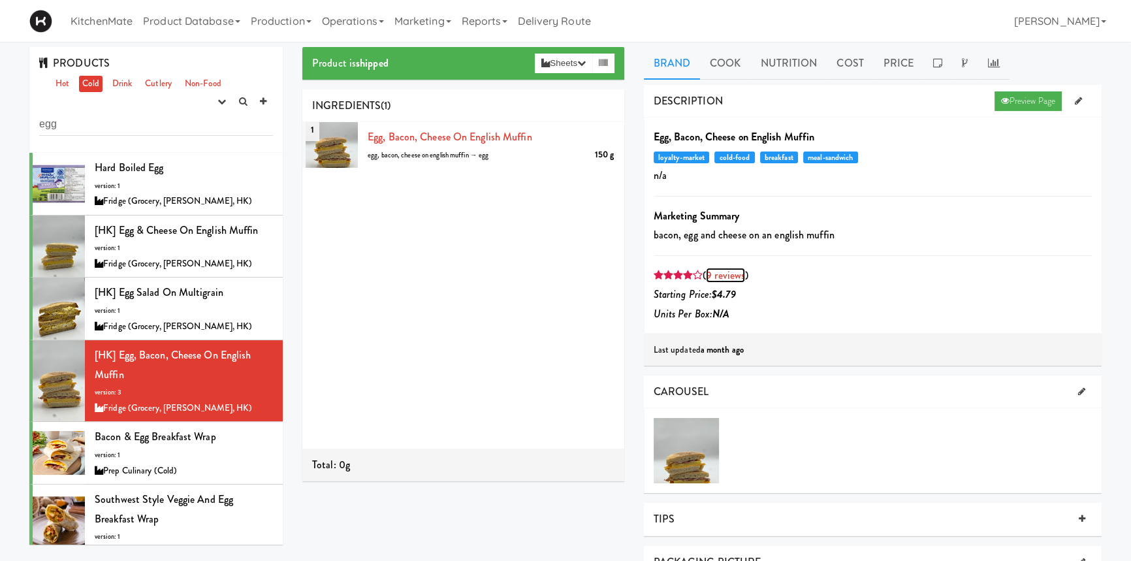
click at [730, 268] on link "9 reviews" at bounding box center [725, 275] width 39 height 15
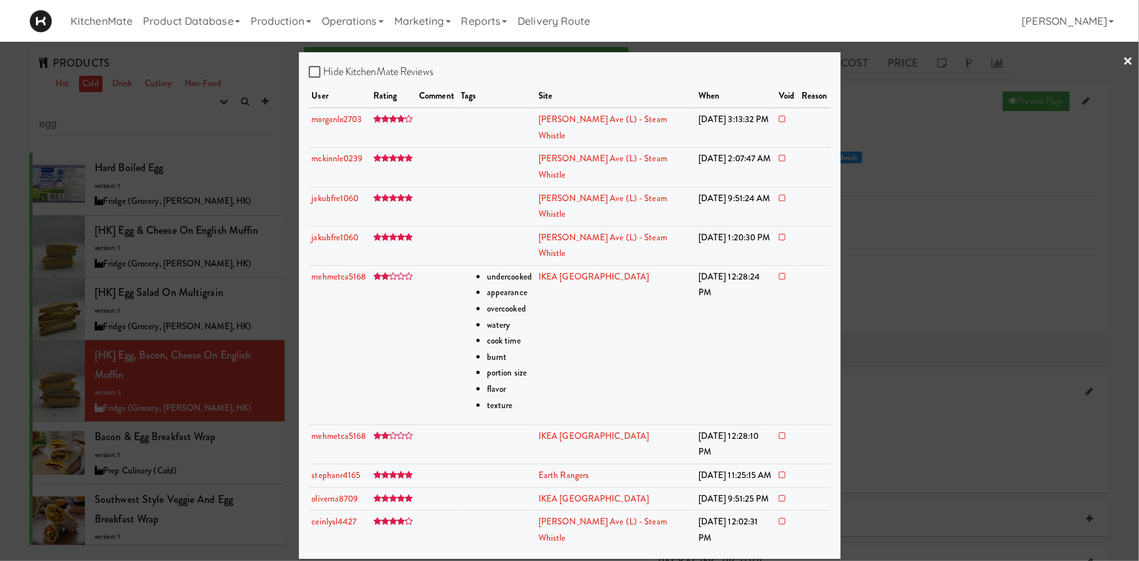
click at [1128, 59] on link "×" at bounding box center [1129, 62] width 10 height 40
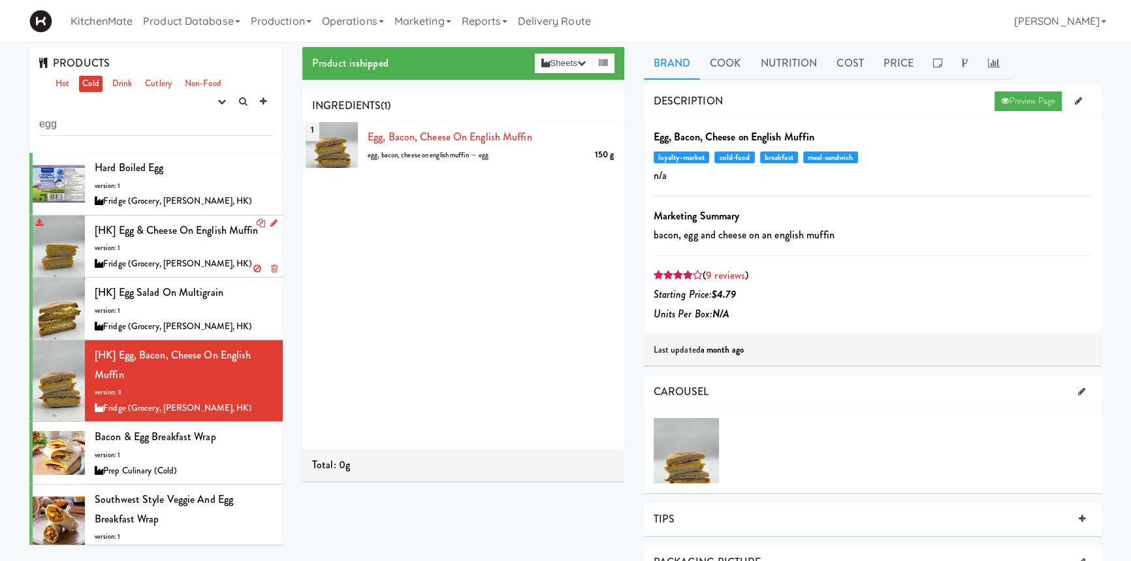
click at [215, 239] on div "[HK] Egg & Cheese on English Muffin version: 1 Fridge (Grocery, [PERSON_NAME], …" at bounding box center [184, 247] width 178 height 52
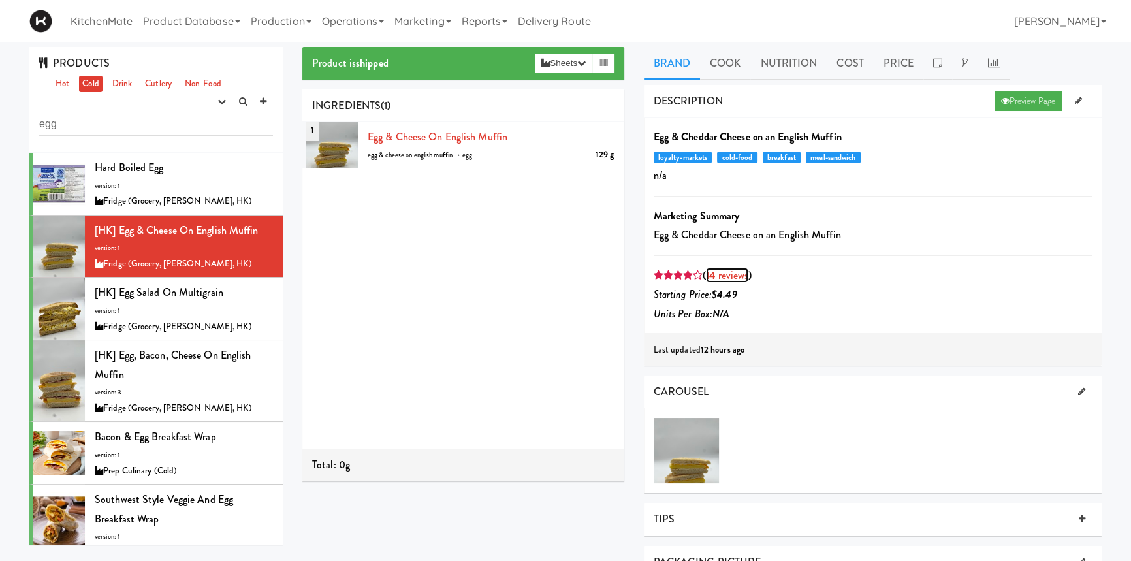
click at [725, 269] on link "14 reviews" at bounding box center [727, 275] width 42 height 15
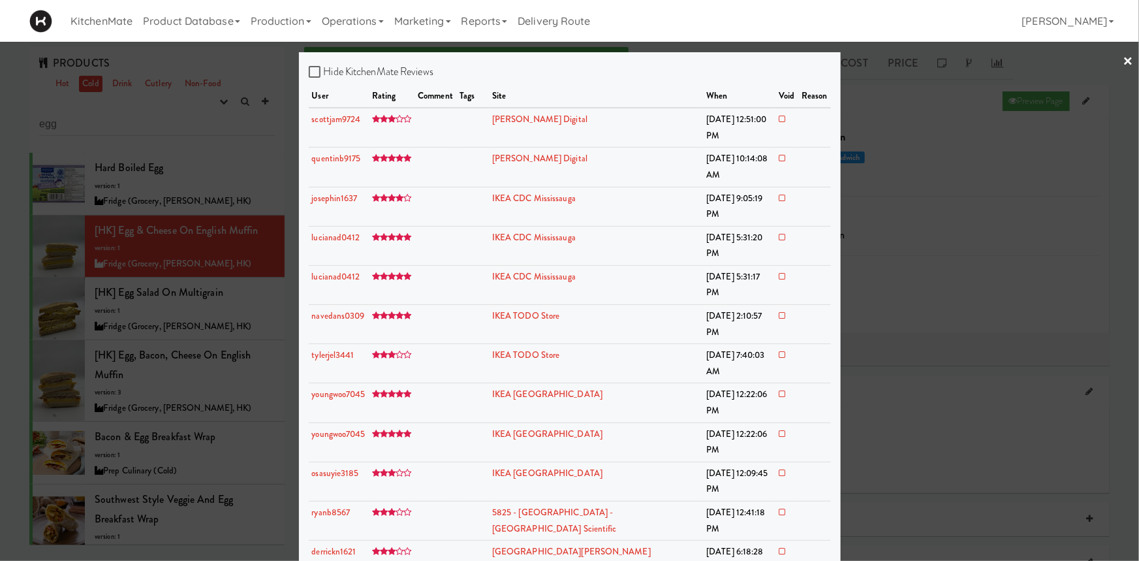
click at [1130, 54] on link "×" at bounding box center [1129, 62] width 10 height 40
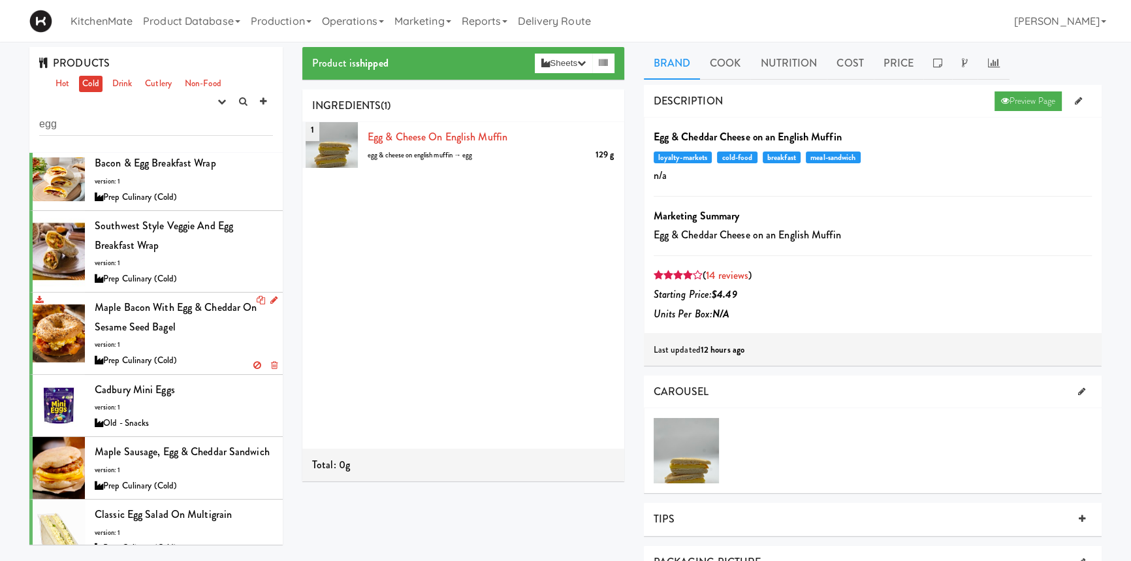
scroll to position [309, 0]
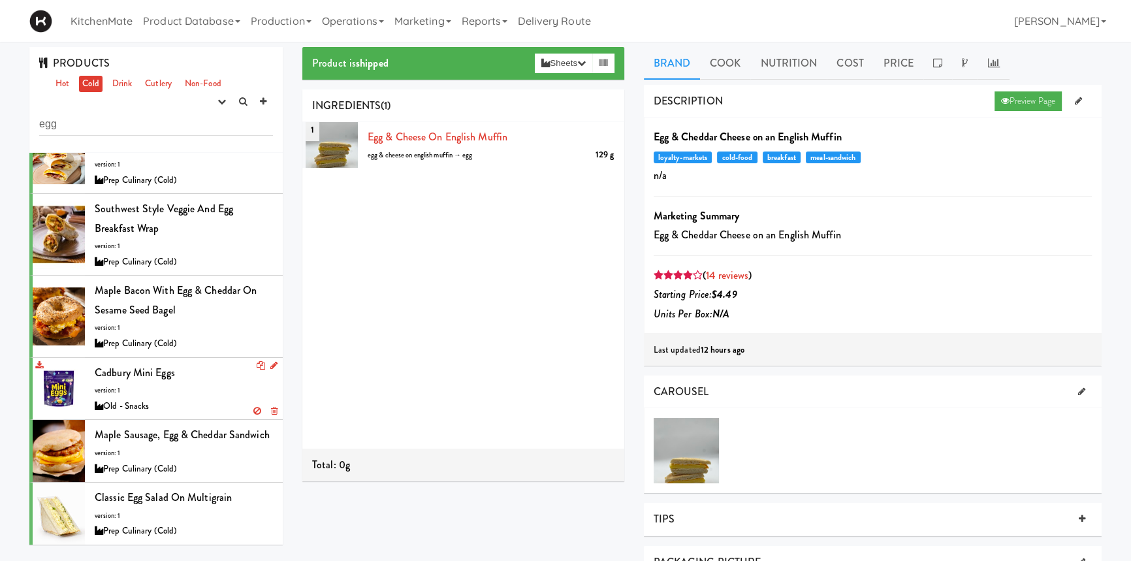
click at [219, 363] on div "Cadbury Mini Eggs version: 1 Old - Snacks" at bounding box center [184, 389] width 178 height 52
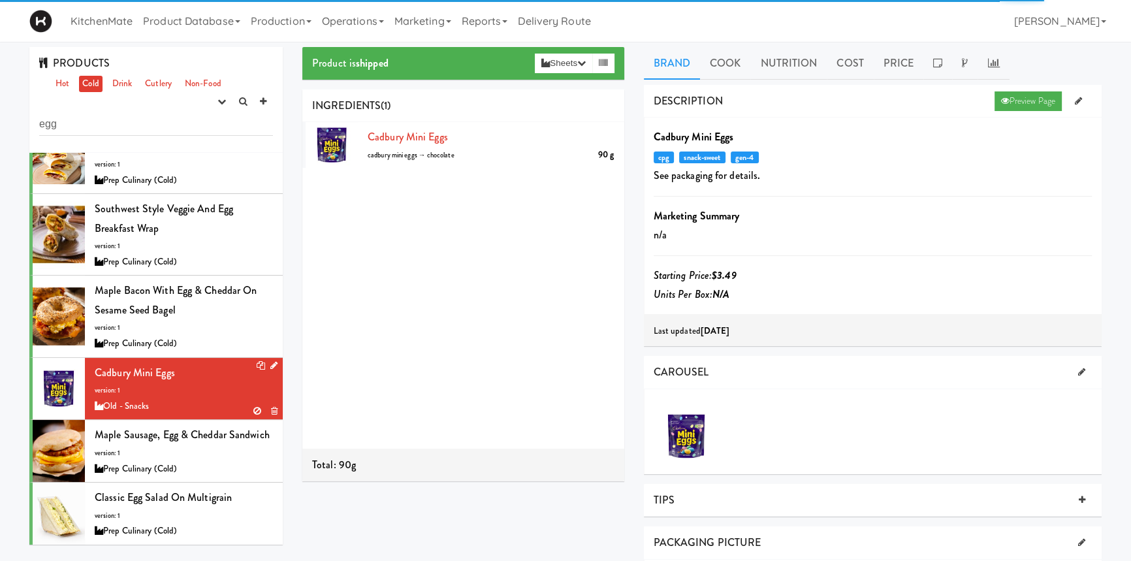
click at [219, 363] on div "Cadbury Mini Eggs version: 1 Old - Snacks" at bounding box center [184, 389] width 178 height 52
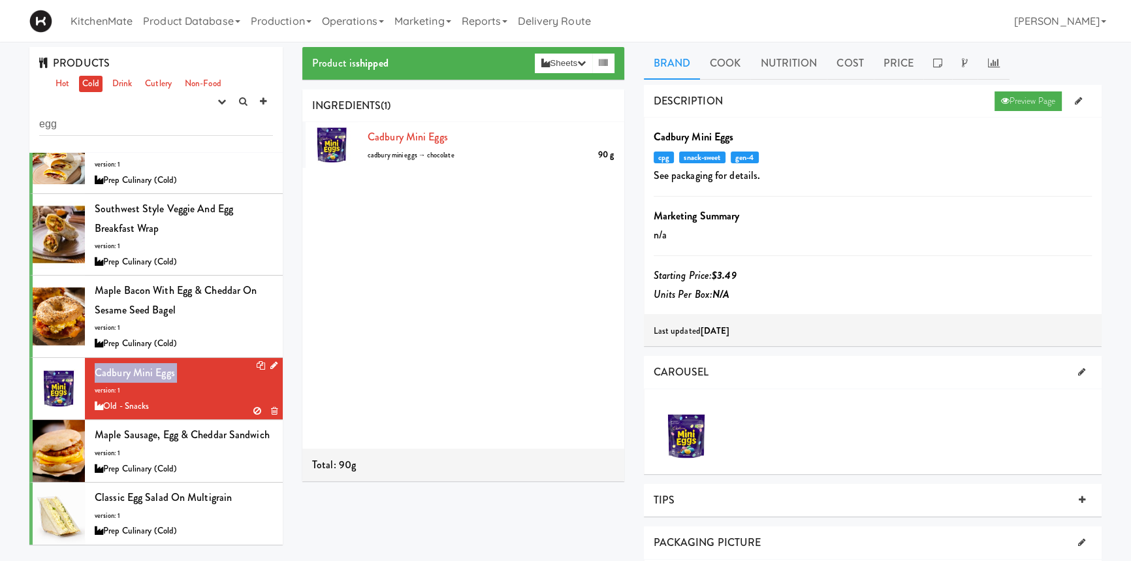
click at [219, 363] on div "Cadbury Mini Eggs version: 1 Old - Snacks" at bounding box center [184, 389] width 178 height 52
